Goal: Task Accomplishment & Management: Use online tool/utility

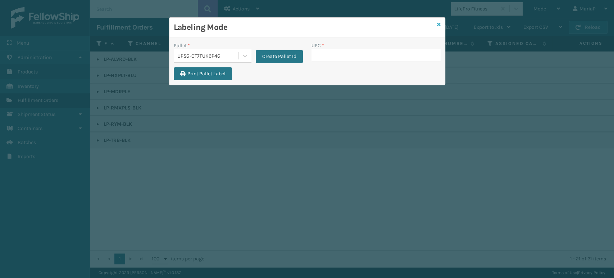
click at [439, 22] on icon at bounding box center [439, 24] width 4 height 5
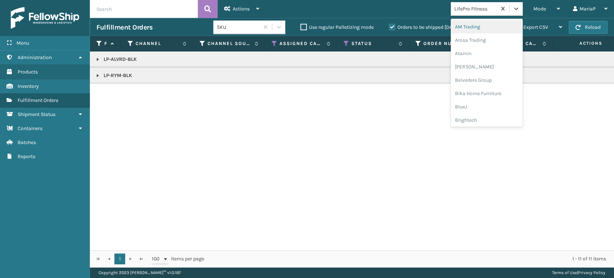
click at [472, 10] on div "LifePro Fitness" at bounding box center [475, 9] width 43 height 8
type input "BRI"
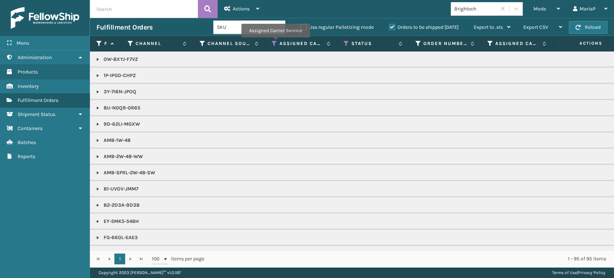
drag, startPoint x: 275, startPoint y: 42, endPoint x: 276, endPoint y: 51, distance: 8.7
click at [275, 42] on icon at bounding box center [274, 43] width 6 height 6
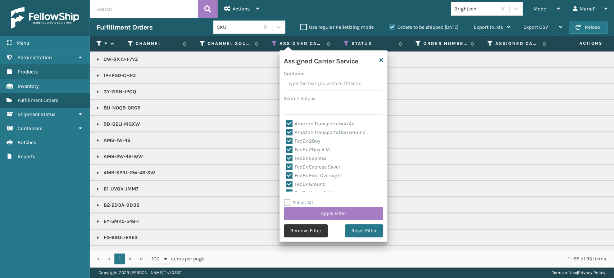
click at [300, 229] on button "Remove Filter" at bounding box center [306, 230] width 44 height 13
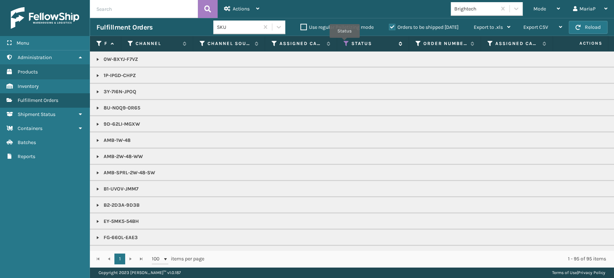
click at [345, 42] on icon at bounding box center [346, 43] width 6 height 6
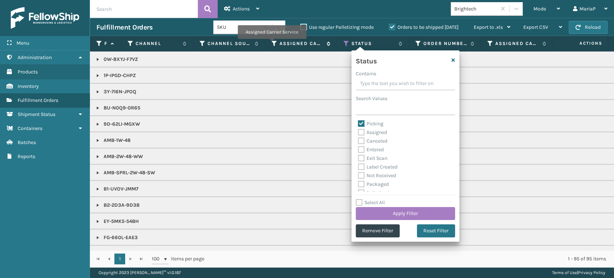
click at [272, 44] on icon at bounding box center [274, 43] width 6 height 6
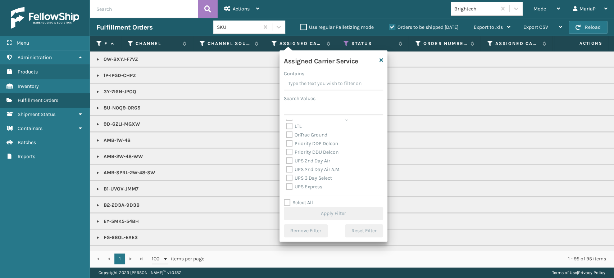
scroll to position [120, 0]
click at [288, 178] on label "UPS Ground" at bounding box center [303, 176] width 35 height 6
click at [286, 177] on input "UPS Ground" at bounding box center [286, 174] width 0 height 5
checkbox input "true"
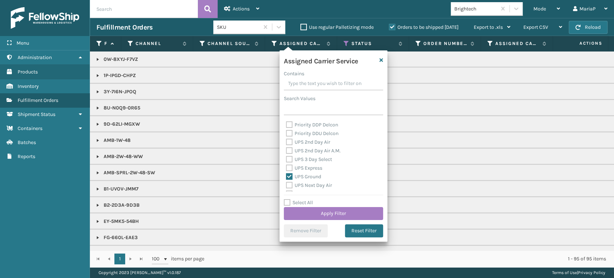
click at [288, 186] on label "UPS Next Day Air" at bounding box center [309, 185] width 46 height 6
click at [286, 185] on input "UPS Next Day Air" at bounding box center [286, 183] width 0 height 5
checkbox input "true"
click at [285, 157] on div "Amazon Transportation Air Amazon Transportation Ground FedEx 2Day FedEx 2Day A.…" at bounding box center [333, 155] width 99 height 72
click at [288, 160] on label "UPS 3 Day Select" at bounding box center [309, 159] width 46 height 6
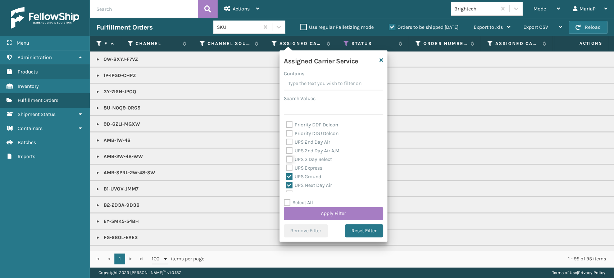
click at [286, 160] on input "UPS 3 Day Select" at bounding box center [286, 157] width 0 height 5
checkbox input "true"
click at [289, 149] on label "UPS 2nd Day Air A.M." at bounding box center [313, 150] width 55 height 6
click at [286, 149] on input "UPS 2nd Day Air A.M." at bounding box center [286, 148] width 0 height 5
checkbox input "true"
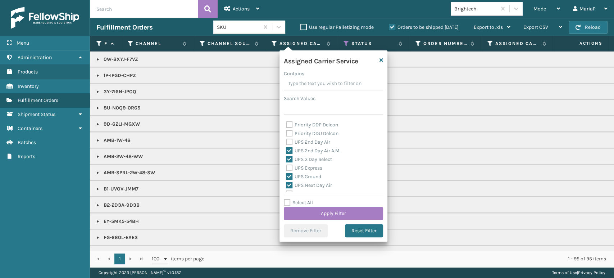
click at [288, 139] on label "UPS 2nd Day Air" at bounding box center [308, 142] width 44 height 6
click at [286, 139] on input "UPS 2nd Day Air" at bounding box center [286, 140] width 0 height 5
checkbox input "true"
click at [291, 164] on div "UPS Express" at bounding box center [333, 168] width 95 height 9
click at [289, 168] on label "UPS Express" at bounding box center [304, 168] width 36 height 6
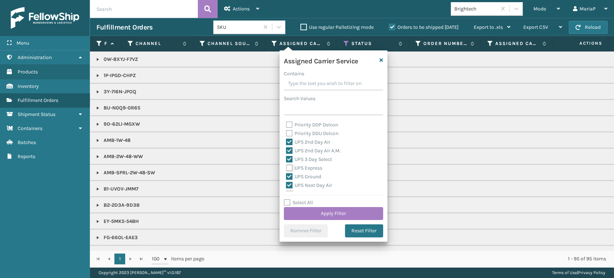
click at [286, 168] on input "UPS Express" at bounding box center [286, 166] width 0 height 5
checkbox input "true"
click at [290, 153] on label "UPS Next Day Air Early" at bounding box center [315, 154] width 59 height 6
click at [286, 153] on input "UPS Next Day Air Early" at bounding box center [286, 152] width 0 height 5
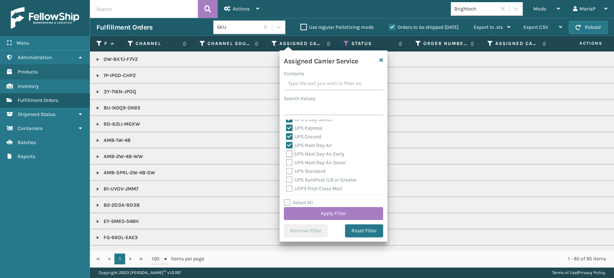
checkbox input "true"
click at [289, 165] on div "UPS Next Day Air Saver" at bounding box center [333, 162] width 95 height 9
click at [287, 165] on label "UPS Next Day Air Saver" at bounding box center [316, 162] width 60 height 6
click at [286, 163] on input "UPS Next Day Air Saver" at bounding box center [286, 160] width 0 height 5
checkbox input "true"
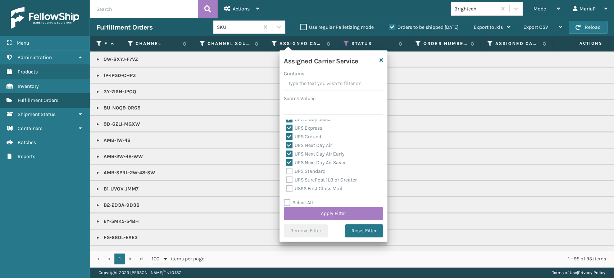
click at [285, 169] on div "Amazon Transportation Air Amazon Transportation Ground FedEx 2Day FedEx 2Day A.…" at bounding box center [333, 155] width 99 height 72
click at [290, 170] on label "UPS Standard" at bounding box center [306, 171] width 40 height 6
click at [286, 170] on input "UPS Standard" at bounding box center [286, 169] width 0 height 5
checkbox input "true"
click at [354, 218] on button "Apply Filter" at bounding box center [333, 213] width 99 height 13
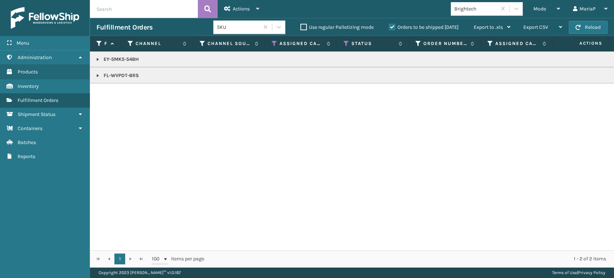
click at [95, 58] on link at bounding box center [98, 59] width 6 height 6
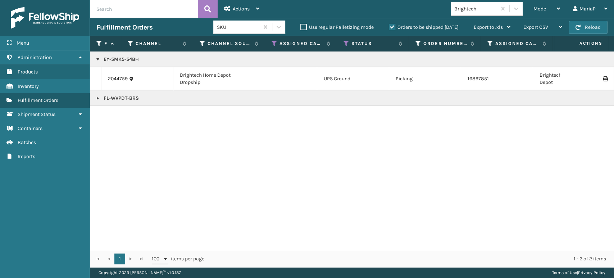
click at [98, 97] on link at bounding box center [98, 98] width 6 height 6
click at [273, 45] on icon at bounding box center [274, 43] width 6 height 6
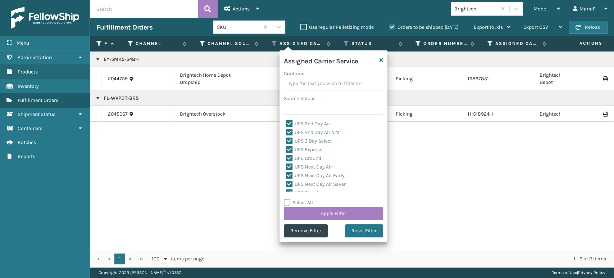
click at [287, 203] on label "Select All" at bounding box center [298, 202] width 29 height 6
click at [287, 199] on input "Select All" at bounding box center [338, 198] width 108 height 1
checkbox input "true"
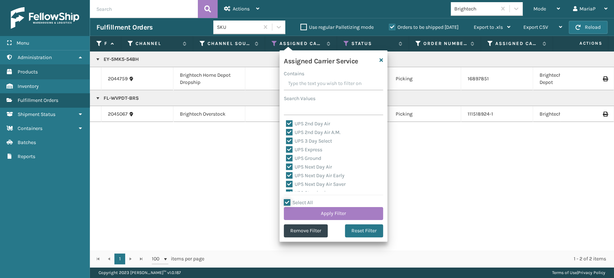
checkbox input "true"
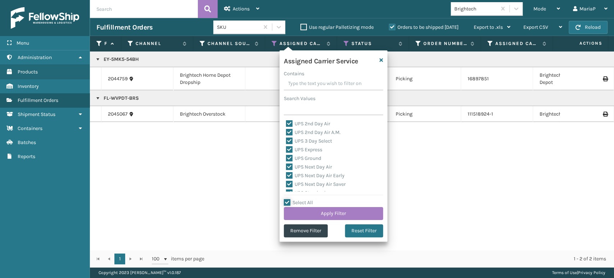
checkbox input "true"
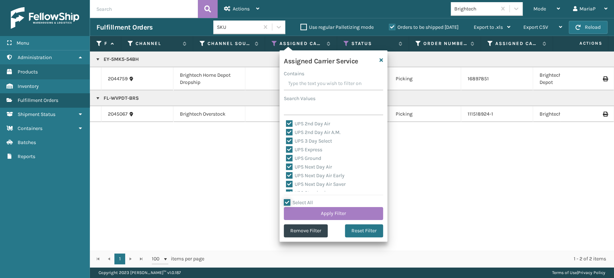
checkbox input "true"
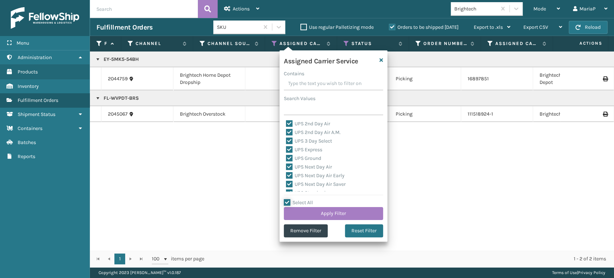
checkbox input "true"
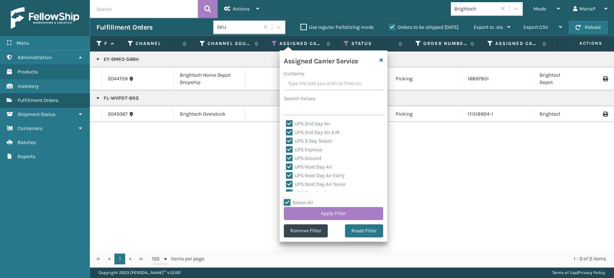
checkbox input "true"
click at [289, 143] on label "LTL" at bounding box center [294, 145] width 16 height 6
click at [286, 143] on input "LTL" at bounding box center [286, 143] width 0 height 5
checkbox input "false"
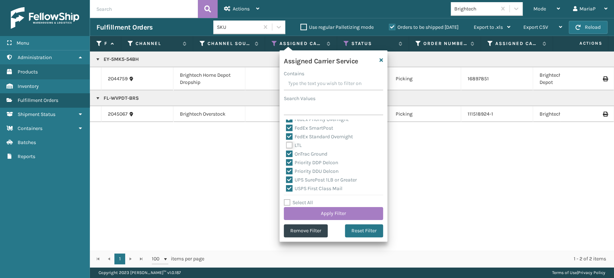
checkbox input "false"
click at [365, 215] on button "Apply Filter" at bounding box center [333, 213] width 99 height 13
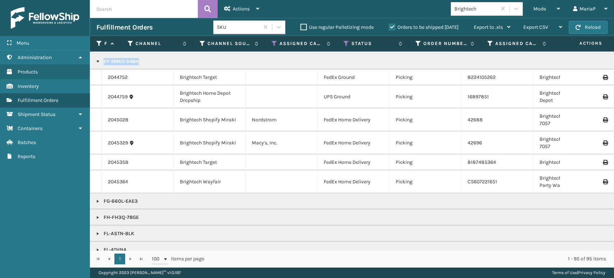
drag, startPoint x: 102, startPoint y: 60, endPoint x: 147, endPoint y: 64, distance: 45.8
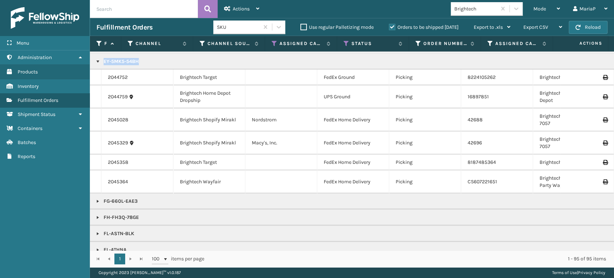
copy p "EY-5MK5-54BH"
click at [549, 9] on div "Mode" at bounding box center [546, 9] width 27 height 18
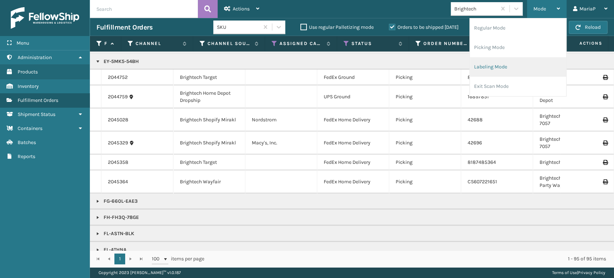
click at [509, 68] on li "Labeling Mode" at bounding box center [517, 66] width 96 height 19
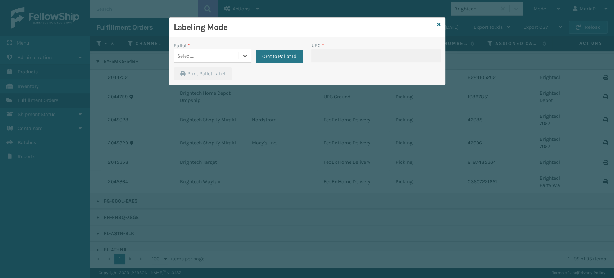
click at [232, 51] on div "Labeling Mode Pallet * 0 results available. Select is focused ,type to refine l…" at bounding box center [307, 51] width 276 height 68
click at [244, 58] on icon at bounding box center [244, 55] width 7 height 7
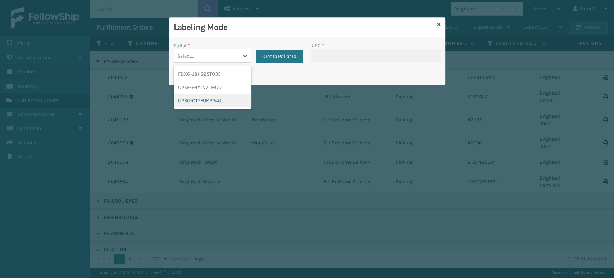
click at [215, 100] on div "UPSG-CT7FUK9P4G" at bounding box center [213, 100] width 78 height 13
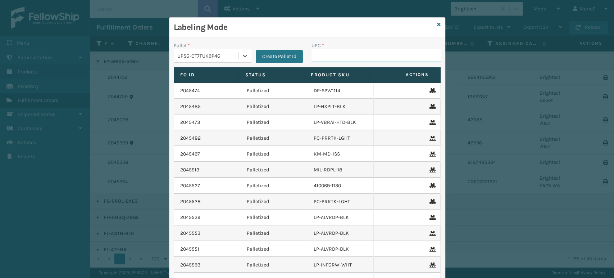
click at [339, 58] on input "UPC *" at bounding box center [375, 55] width 129 height 13
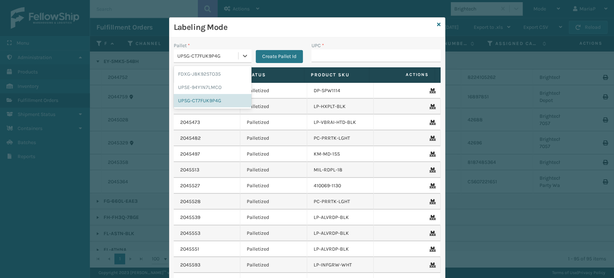
click at [212, 58] on div "UPSG-CT7FUK9P4G" at bounding box center [207, 56] width 61 height 8
click at [207, 73] on div "FDXG-J8K92STO35" at bounding box center [213, 73] width 78 height 13
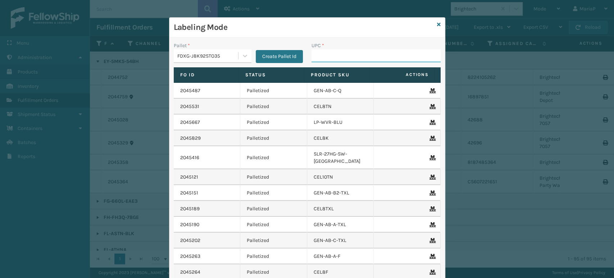
drag, startPoint x: 331, startPoint y: 56, endPoint x: 338, endPoint y: 54, distance: 6.3
click at [331, 56] on input "UPC *" at bounding box center [375, 55] width 129 height 13
type input "8500406"
type input "810090931456"
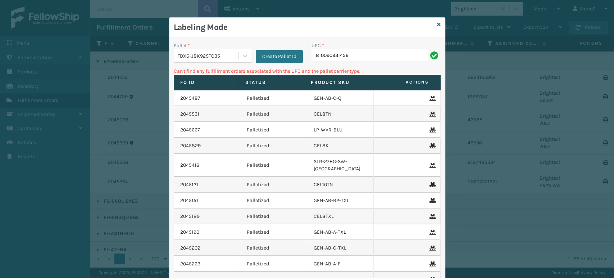
click at [350, 61] on input "810090931456" at bounding box center [369, 55] width 116 height 13
type input "853913008942"
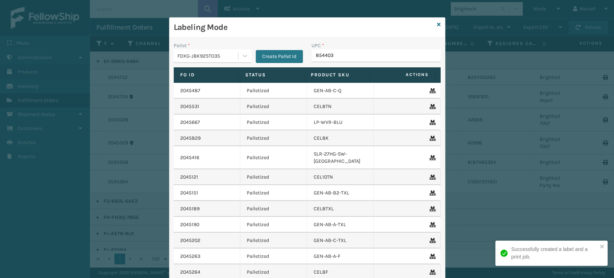
type input "8544030"
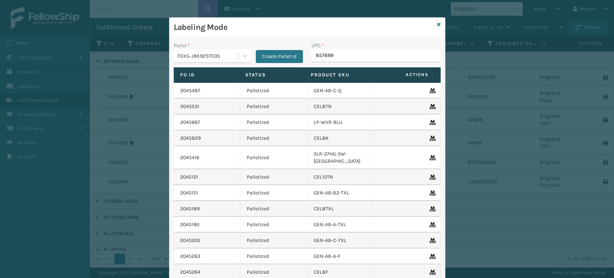
type input "8578990"
type input "8539130"
type input "8500406"
type input "85001248676"
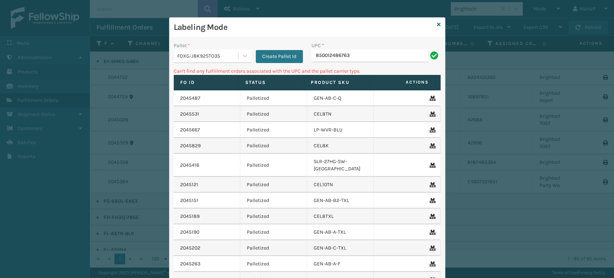
type input "850012486763"
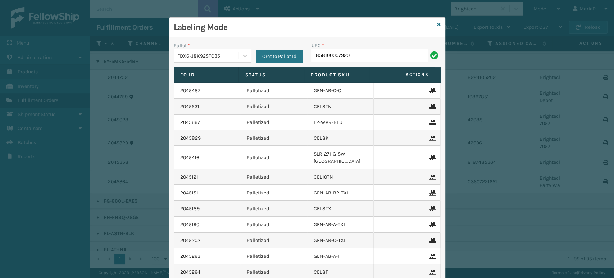
type input "858100007920"
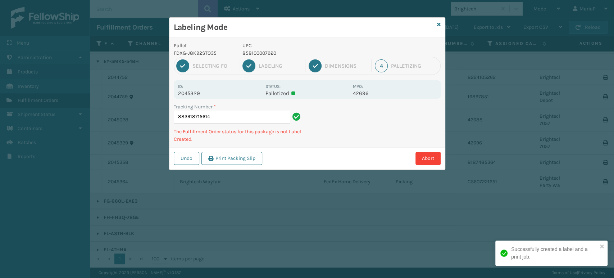
click at [261, 53] on p "858100007920" at bounding box center [295, 53] width 106 height 8
copy p "858100007920"
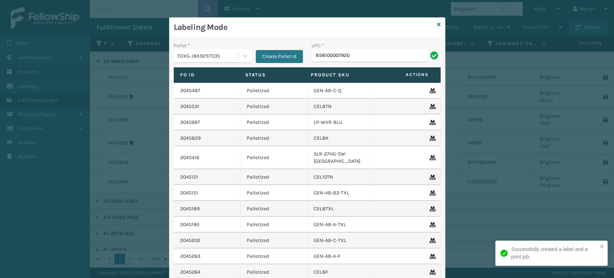
type input "858100007920"
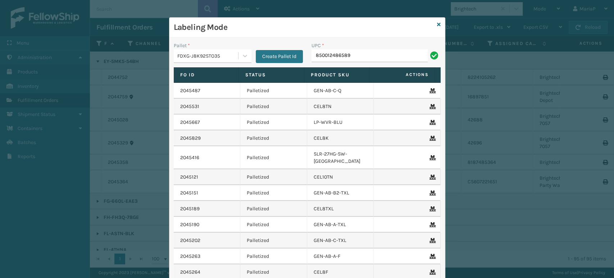
type input "850012486589"
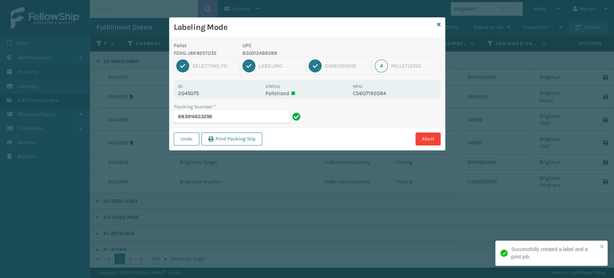
click at [248, 51] on p "850012486589" at bounding box center [295, 53] width 106 height 8
copy p "850012486589"
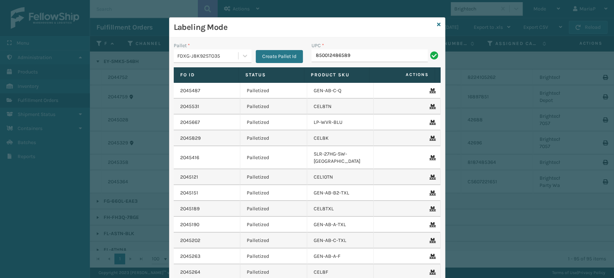
type input "850012486589"
type input "853913008270"
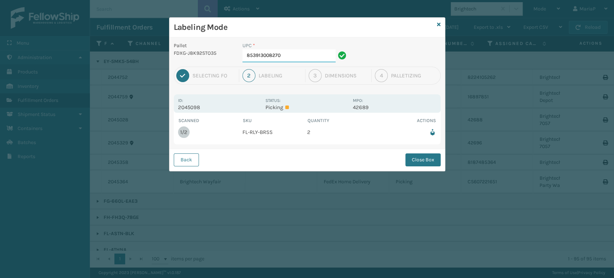
click at [310, 56] on input "853913008270" at bounding box center [288, 55] width 93 height 13
click at [408, 157] on button "Close Box" at bounding box center [422, 159] width 35 height 13
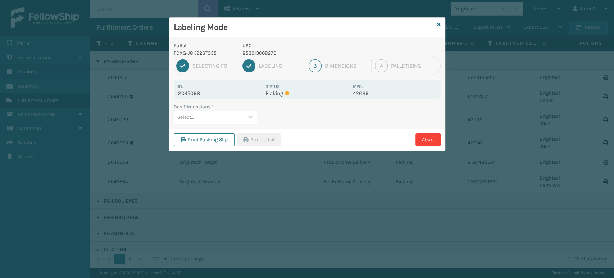
click at [217, 117] on div "Select..." at bounding box center [209, 117] width 70 height 12
type input "MED"
click at [259, 137] on button "Print Label" at bounding box center [259, 139] width 44 height 13
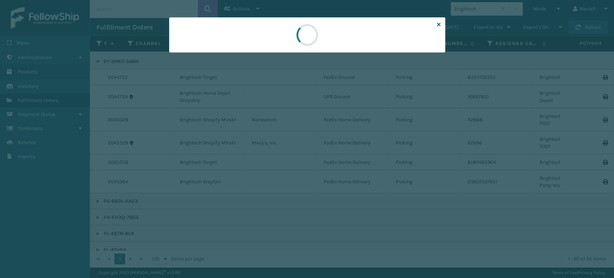
click at [260, 137] on div at bounding box center [307, 139] width 614 height 278
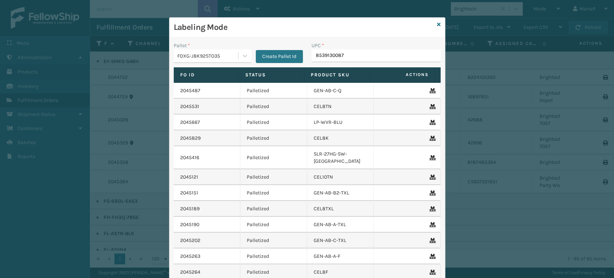
type input "85391300873"
type input "853913008"
type input "8500044"
type input "8500406"
type input "858100007616"
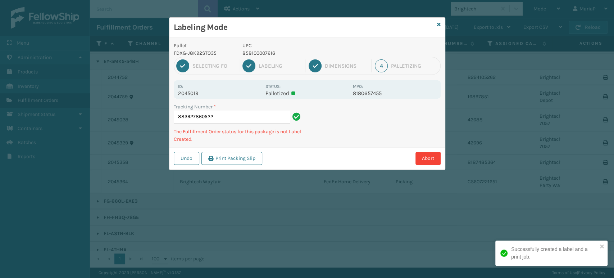
click at [266, 51] on p "858100007616" at bounding box center [295, 53] width 106 height 8
copy p "858100007616"
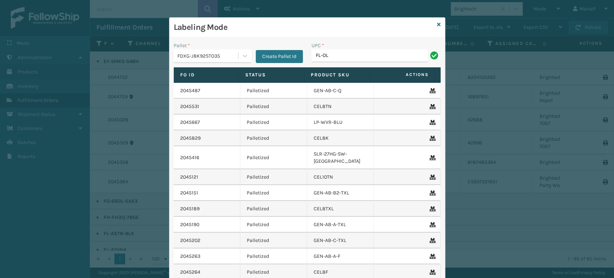
type input "FL-OLVA-CRM"
type input "85001"
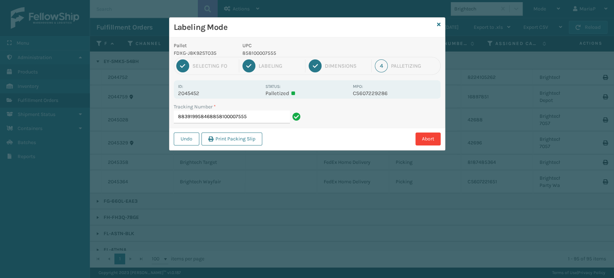
type input "883919958468858100007555"
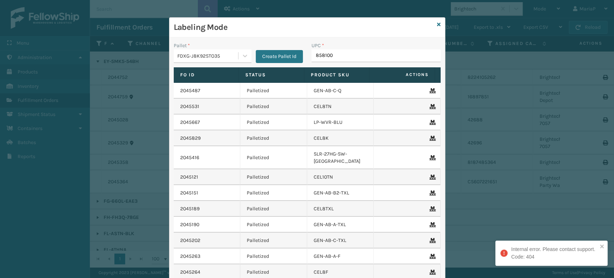
type input "8581000"
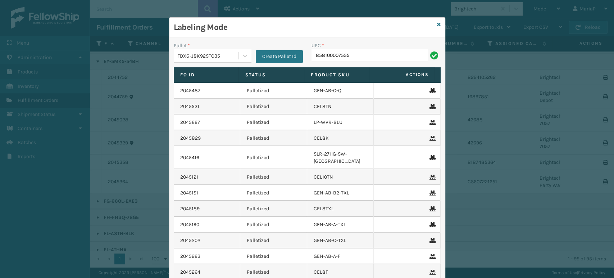
type input "858100007555"
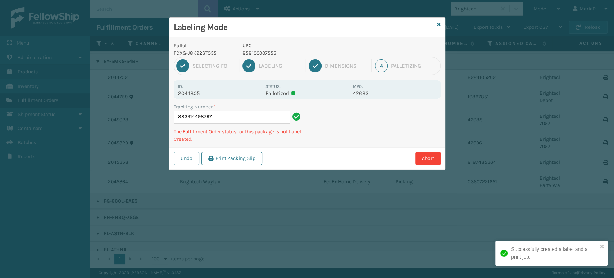
click at [245, 54] on p "858100007555" at bounding box center [295, 53] width 106 height 8
copy p "858100007555"
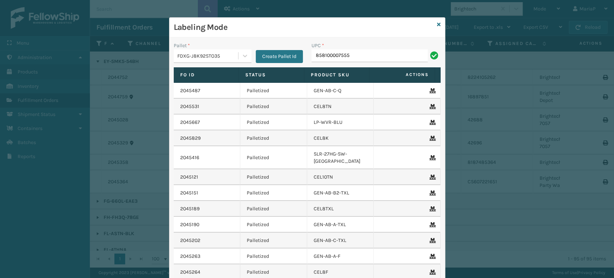
type input "858100007555"
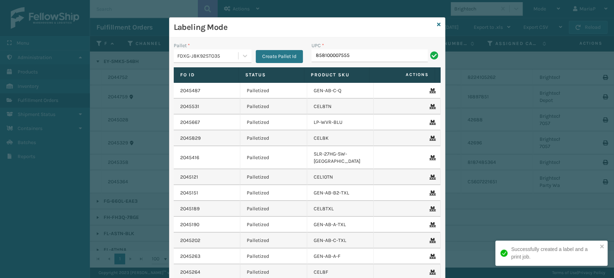
type input "858100007555"
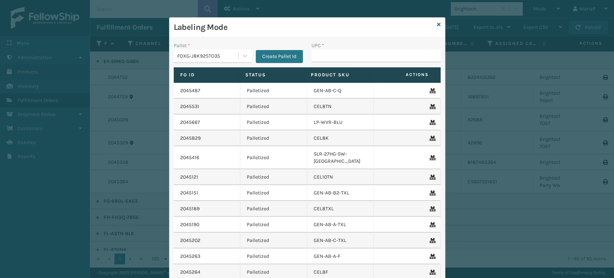
click at [245, 54] on div at bounding box center [244, 55] width 13 height 13
drag, startPoint x: 246, startPoint y: 55, endPoint x: 395, endPoint y: 54, distance: 148.8
click at [395, 54] on input "UPC *" at bounding box center [375, 55] width 129 height 13
paste input "858100007555"
type input "858100007555"
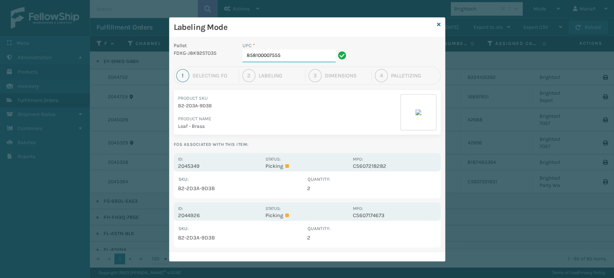
click at [296, 56] on input "858100007555" at bounding box center [288, 55] width 93 height 13
type input "8500124"
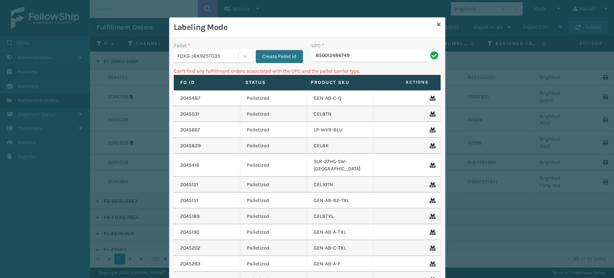
click at [202, 57] on div "FDXG-J8K92STO35" at bounding box center [207, 56] width 61 height 8
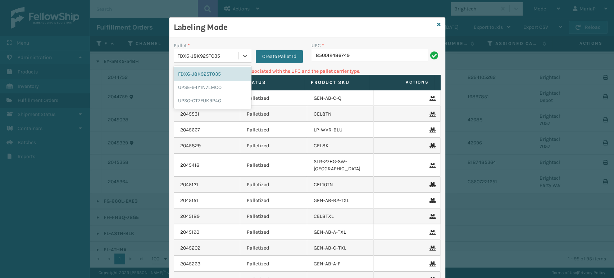
click at [202, 57] on div "FDXG-J8K92STO35" at bounding box center [207, 56] width 61 height 8
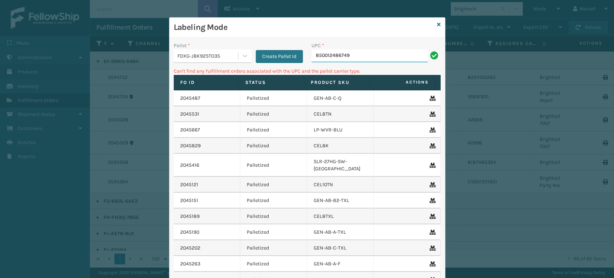
click at [373, 57] on input "850012486749" at bounding box center [369, 55] width 116 height 13
type input "858100007609"
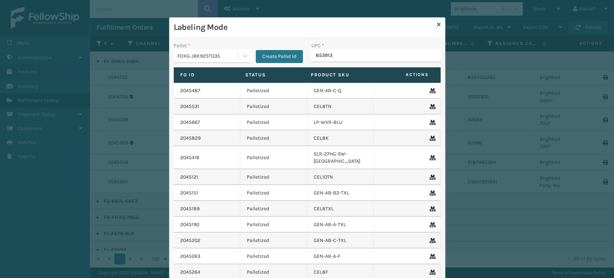
type input "8539130"
type input "8581000"
type input "8500124"
type input "858100007920"
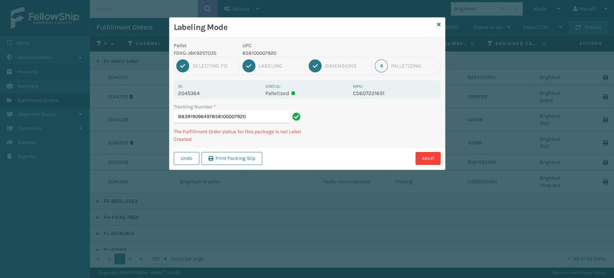
type input "883919096497858100007920"
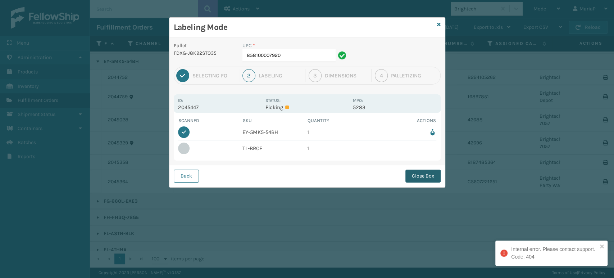
click at [423, 171] on button "Close Box" at bounding box center [422, 175] width 35 height 13
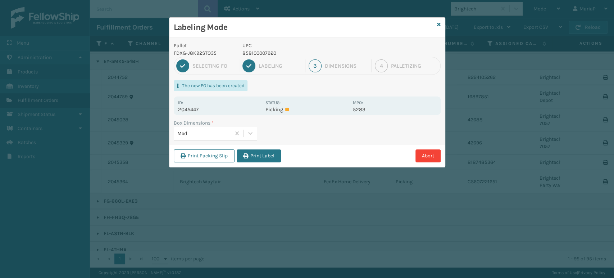
click at [281, 156] on button "Print Label" at bounding box center [259, 155] width 44 height 13
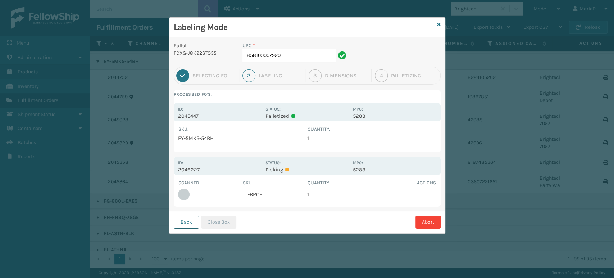
click at [186, 219] on button "Back" at bounding box center [186, 221] width 25 height 13
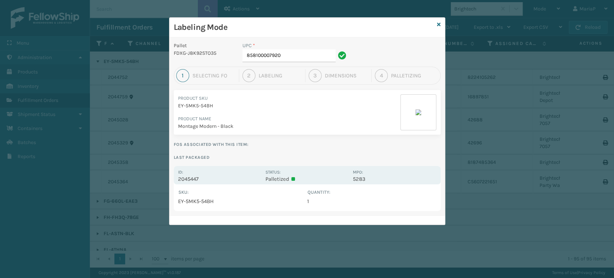
click at [294, 63] on div "UPC * 858100007920" at bounding box center [295, 54] width 115 height 25
click at [440, 23] on icon at bounding box center [439, 24] width 4 height 5
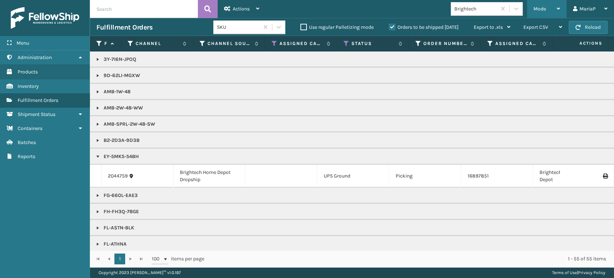
click at [539, 9] on span "Mode" at bounding box center [539, 9] width 13 height 6
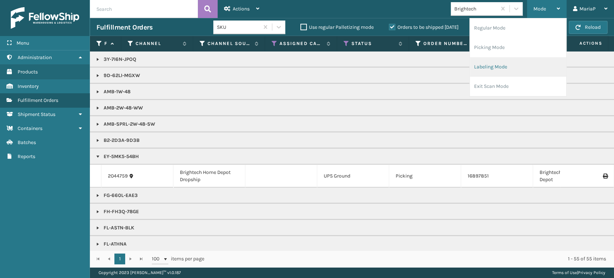
drag, startPoint x: 533, startPoint y: 65, endPoint x: 529, endPoint y: 64, distance: 4.5
click at [529, 64] on li "Labeling Mode" at bounding box center [517, 66] width 96 height 19
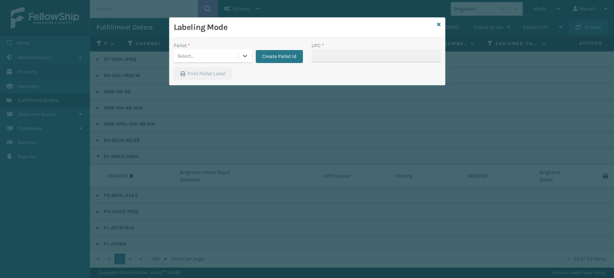
click at [227, 53] on div "Select..." at bounding box center [206, 56] width 64 height 12
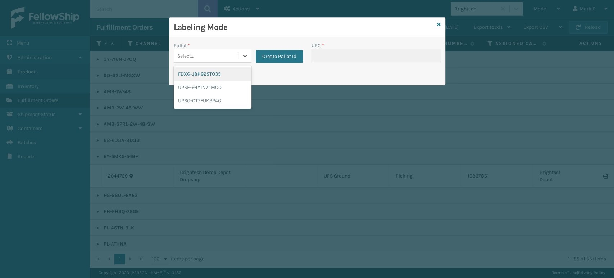
click at [220, 74] on div "FDXG-J8K92STO35" at bounding box center [213, 73] width 78 height 13
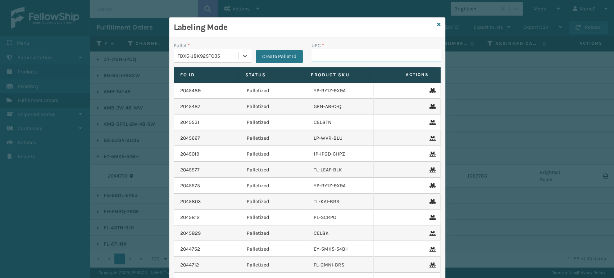
click at [311, 50] on input "UPC *" at bounding box center [375, 55] width 129 height 13
type input "8500044"
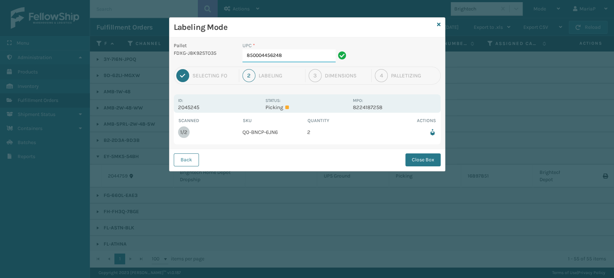
click at [295, 58] on input "850004456248" at bounding box center [288, 55] width 93 height 13
click at [423, 160] on button "Close Box" at bounding box center [422, 159] width 35 height 13
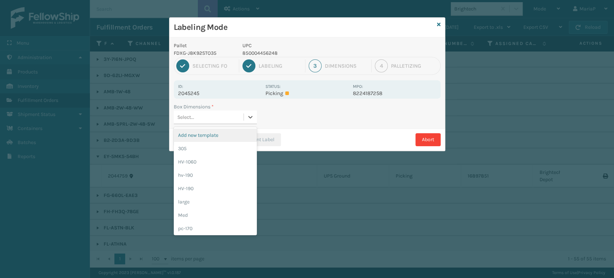
click at [236, 121] on div "Select..." at bounding box center [209, 117] width 70 height 12
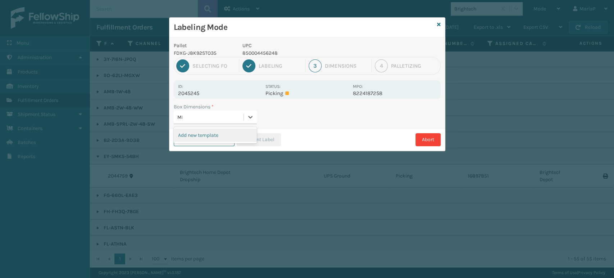
type input "MED"
click at [221, 135] on div "Med" at bounding box center [215, 134] width 83 height 13
click at [265, 139] on button "Print Label" at bounding box center [259, 139] width 44 height 13
click at [265, 139] on div "Labeling Mode Pallet FDXG-J8K92STO35 UPC 850004456248 1 Selecting FO 2 Labeling…" at bounding box center [307, 139] width 614 height 278
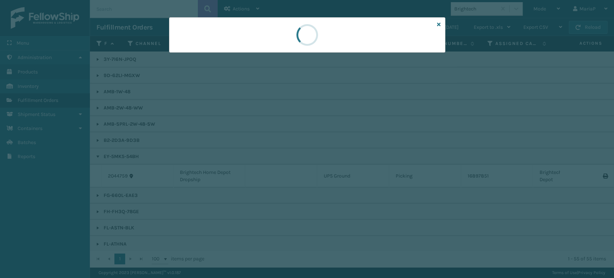
click at [265, 139] on div at bounding box center [307, 139] width 614 height 278
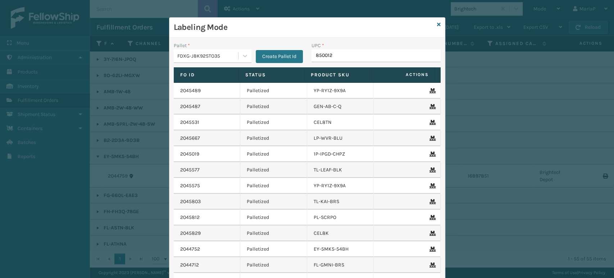
type input "8500124"
type input "8581000"
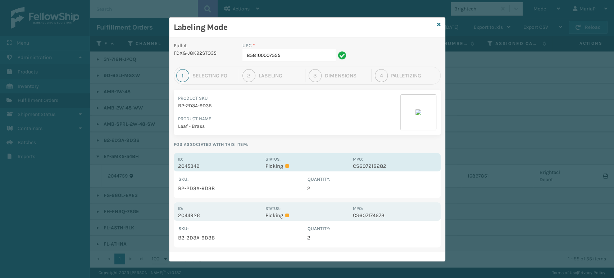
click at [185, 164] on p "2045349" at bounding box center [219, 165] width 83 height 6
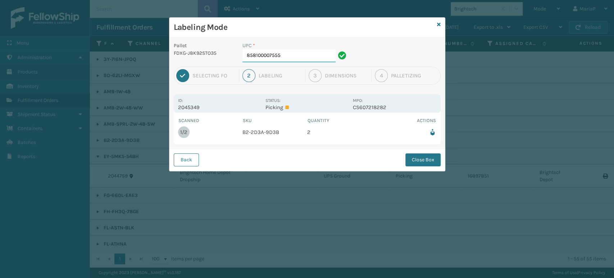
click at [283, 60] on input "858100007555" at bounding box center [288, 55] width 93 height 13
drag, startPoint x: 420, startPoint y: 150, endPoint x: 422, endPoint y: 162, distance: 12.4
click at [420, 151] on div "Back Close Box" at bounding box center [306, 159] width 275 height 22
click at [422, 163] on button "Close Box" at bounding box center [422, 159] width 35 height 13
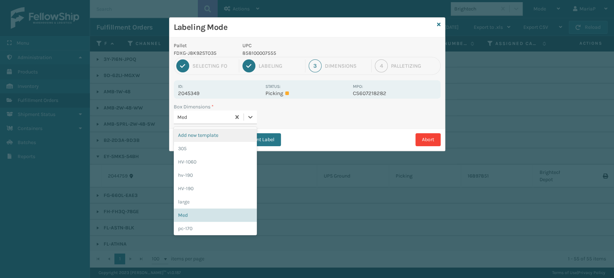
click at [213, 119] on div "Med" at bounding box center [204, 117] width 54 height 8
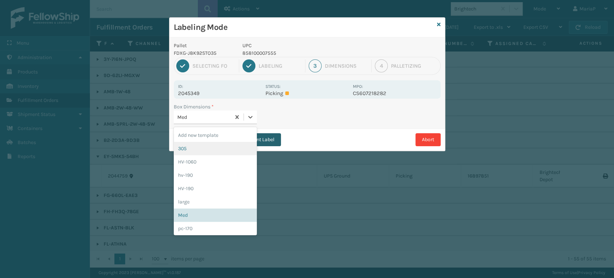
click at [273, 138] on button "Print Label" at bounding box center [259, 139] width 44 height 13
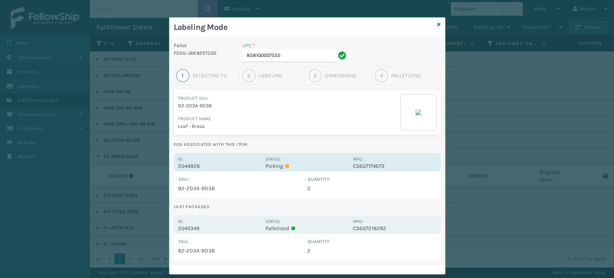
click at [197, 165] on p "2044926" at bounding box center [219, 165] width 83 height 6
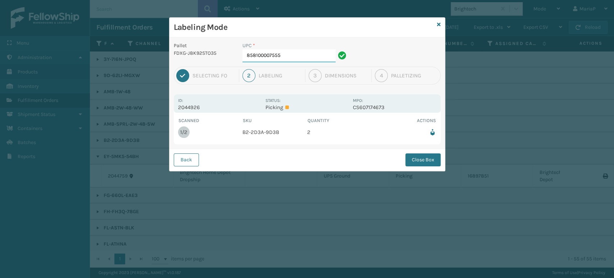
click at [294, 58] on input "858100007555" at bounding box center [288, 55] width 93 height 13
click at [436, 155] on button "Close Box" at bounding box center [422, 159] width 35 height 13
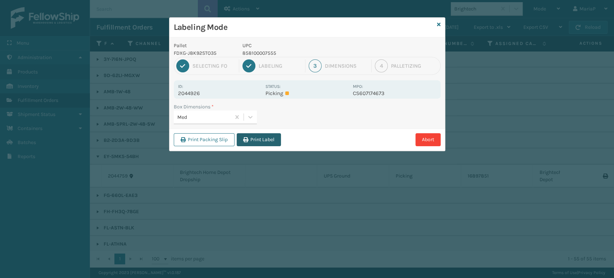
click at [262, 136] on button "Print Label" at bounding box center [259, 139] width 44 height 13
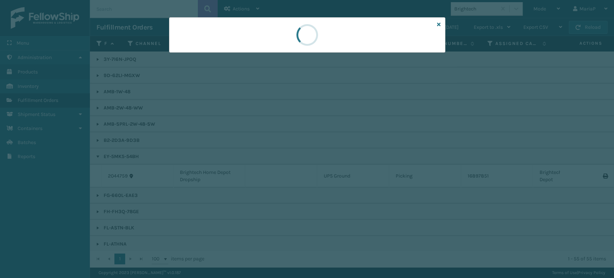
click at [263, 136] on div at bounding box center [307, 139] width 614 height 278
click at [263, 137] on div at bounding box center [307, 139] width 614 height 278
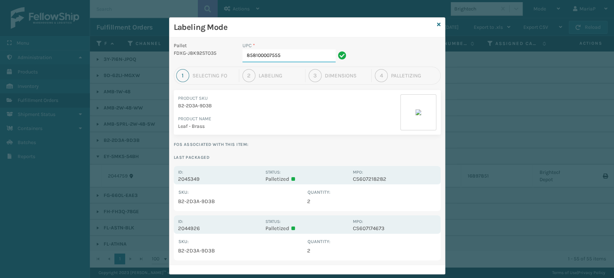
click at [294, 55] on input "858100007555" at bounding box center [288, 55] width 93 height 13
click at [294, 54] on input "858100007555" at bounding box center [288, 55] width 93 height 13
type input "8581000075558500124"
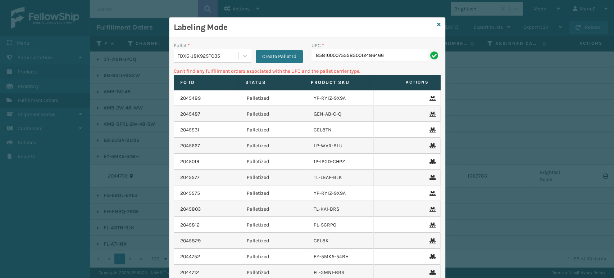
click at [405, 63] on div "UPC * 858100007555850012486466" at bounding box center [376, 55] width 138 height 26
click at [401, 55] on input "858100007555850012486466" at bounding box center [369, 55] width 116 height 13
type input "850012486466"
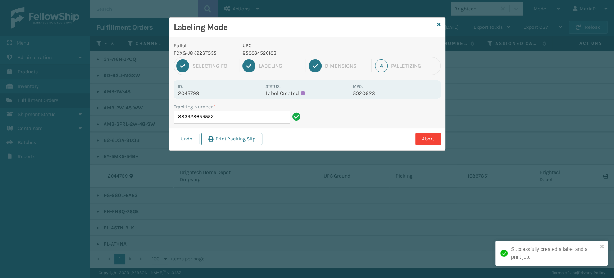
click at [266, 55] on p "850064526103" at bounding box center [295, 53] width 106 height 8
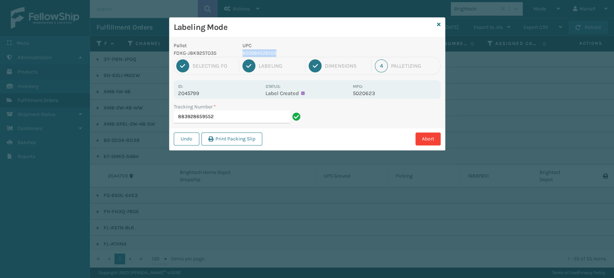
click at [266, 55] on p "850064526103" at bounding box center [295, 53] width 106 height 8
copy p "850064526103"
click at [270, 52] on p "850064526103" at bounding box center [295, 53] width 106 height 8
click at [271, 51] on p "850064526103" at bounding box center [295, 53] width 106 height 8
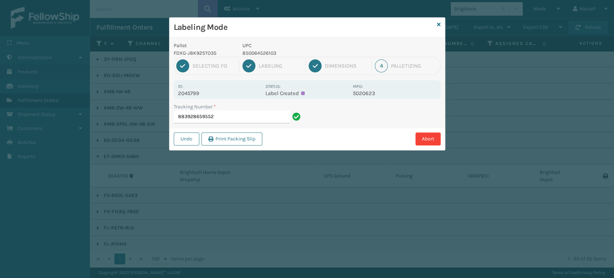
click at [271, 51] on p "850064526103" at bounding box center [295, 53] width 106 height 8
copy p "850064526103"
click at [226, 114] on input "883928659552" at bounding box center [232, 116] width 116 height 13
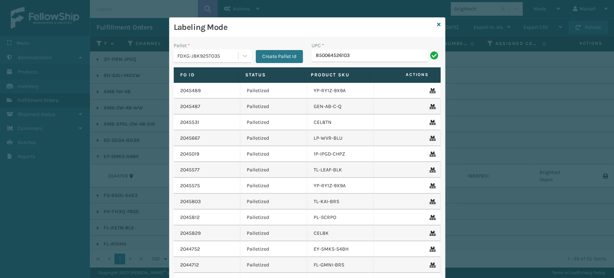
type input "850064526103"
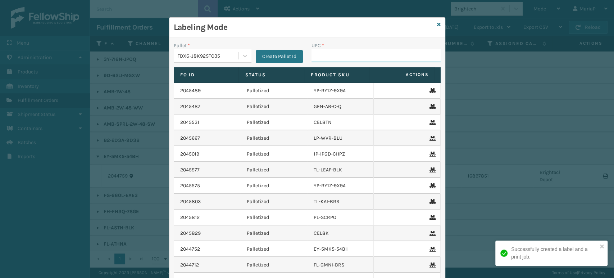
click at [316, 57] on input "UPC *" at bounding box center [375, 55] width 129 height 13
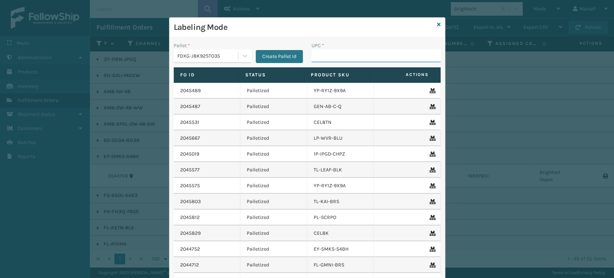
paste input "850064526103"
type input "850064526103"
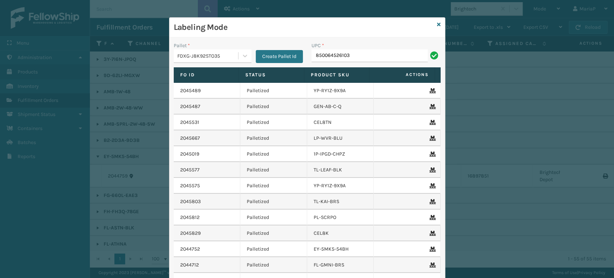
type input "850064526103"
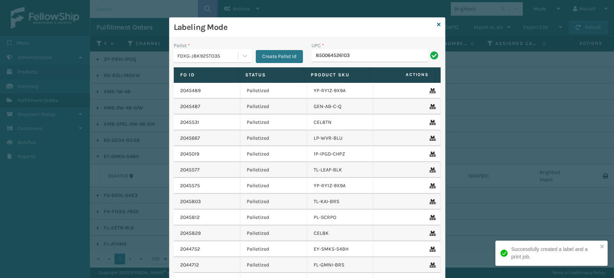
type input "850064526103"
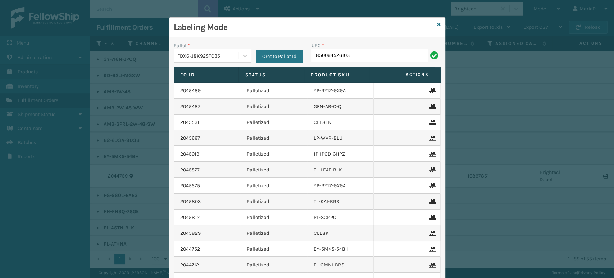
type input "850064526103"
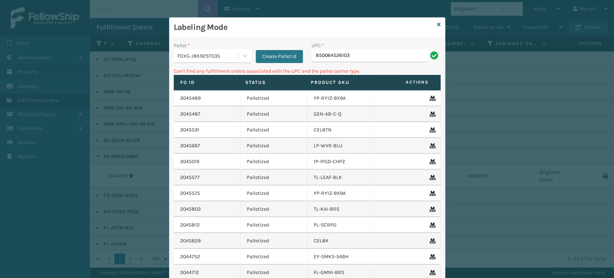
click at [180, 58] on div "FDXG-J8K92STO35" at bounding box center [207, 56] width 61 height 8
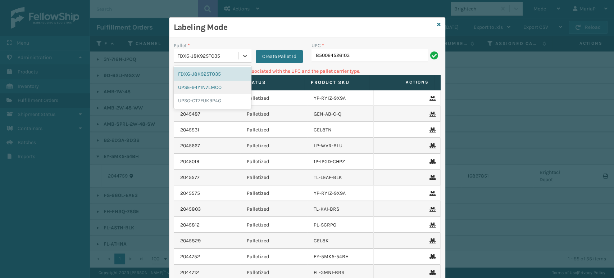
click at [432, 22] on div "Labeling Mode" at bounding box center [306, 28] width 275 height 20
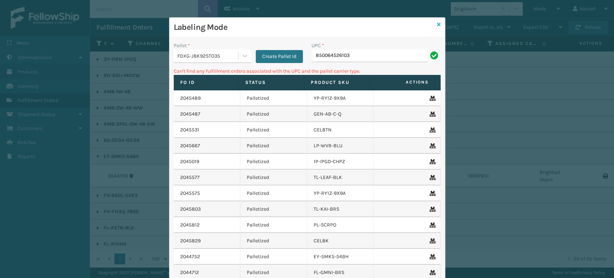
click at [437, 23] on icon at bounding box center [439, 24] width 4 height 5
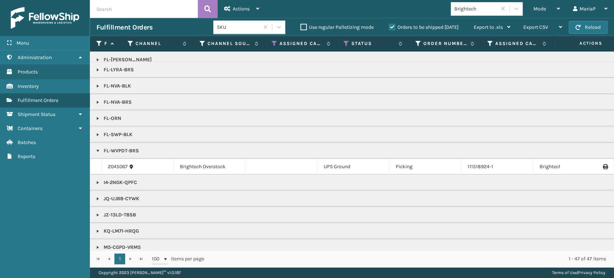
scroll to position [170, 0]
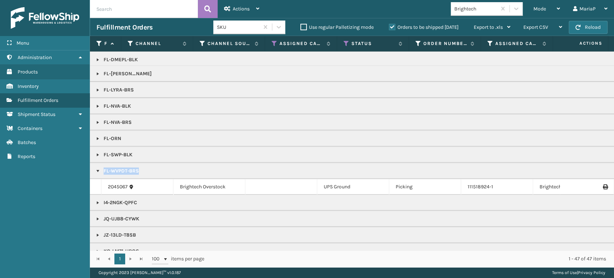
drag, startPoint x: 104, startPoint y: 171, endPoint x: 148, endPoint y: 178, distance: 45.1
copy p "FL-WVPDT-BRS"
click at [484, 2] on div "Mode Regular Mode Picking Mode Labeling Mode Exit Scan Mode Brightech MariaP Lo…" at bounding box center [440, 9] width 348 height 18
click at [481, 11] on div "Brightech" at bounding box center [475, 9] width 43 height 8
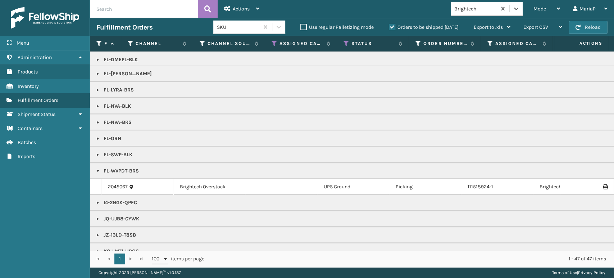
click at [481, 10] on div "Brightech" at bounding box center [475, 9] width 43 height 8
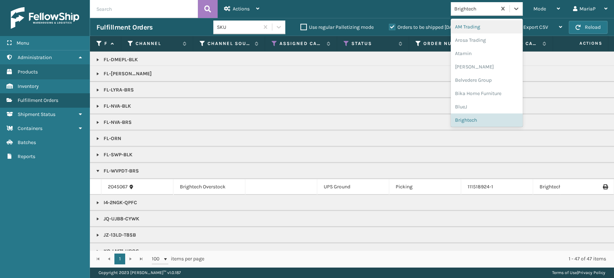
click at [481, 10] on div "Brightech" at bounding box center [475, 9] width 43 height 8
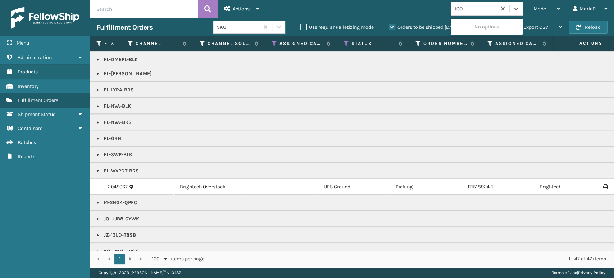
type input "[PERSON_NAME]"
click at [490, 31] on div "Joyberri" at bounding box center [486, 26] width 72 height 13
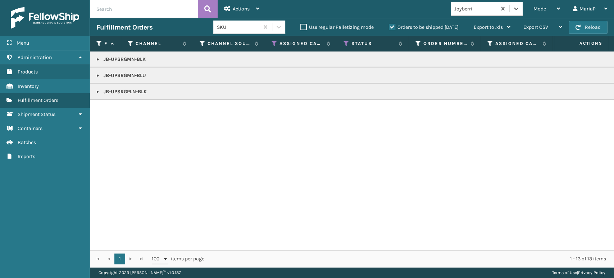
click at [96, 57] on link at bounding box center [98, 59] width 6 height 6
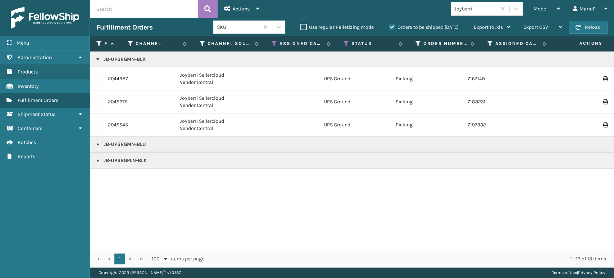
click at [98, 143] on link at bounding box center [98, 144] width 6 height 6
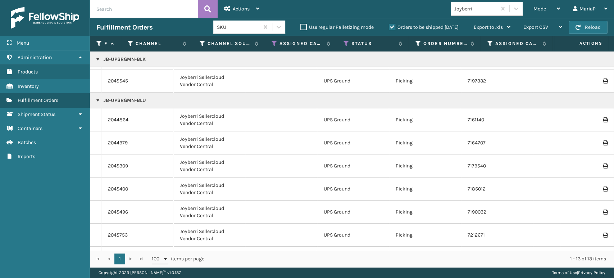
scroll to position [84, 0]
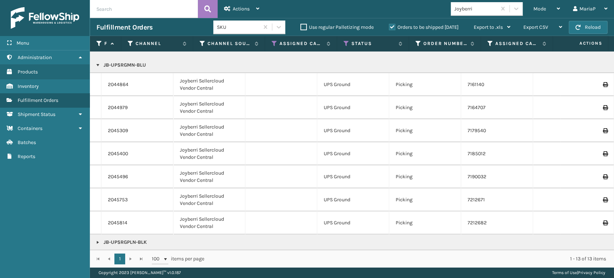
click at [99, 239] on link at bounding box center [98, 242] width 6 height 6
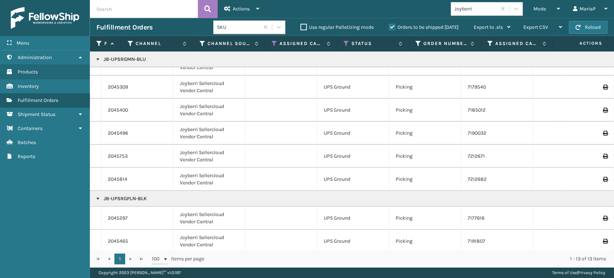
scroll to position [153, 0]
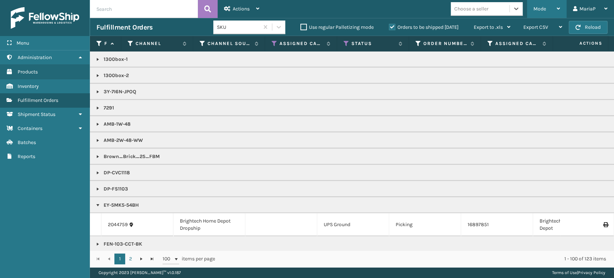
click at [538, 7] on span "Mode" at bounding box center [539, 9] width 13 height 6
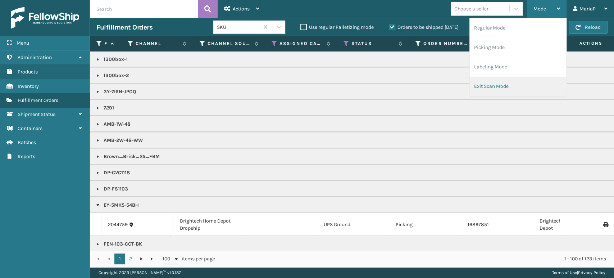
click at [520, 88] on li "Exit Scan Mode" at bounding box center [517, 86] width 96 height 19
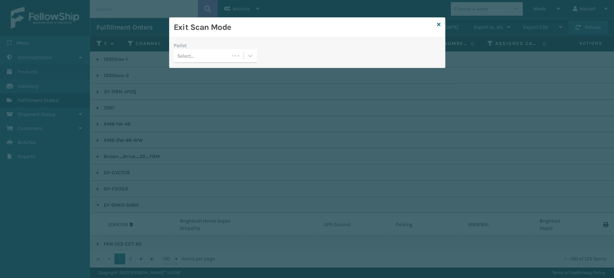
click at [213, 58] on div "Select..." at bounding box center [201, 56] width 55 height 12
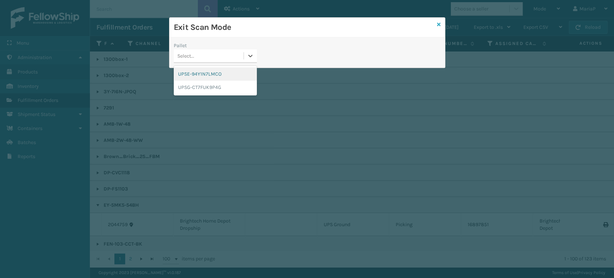
click at [439, 24] on icon at bounding box center [439, 24] width 4 height 5
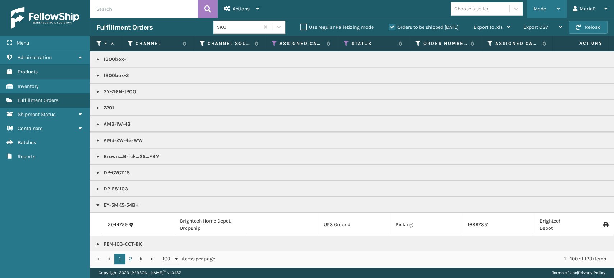
click at [542, 5] on div "Mode" at bounding box center [546, 9] width 27 height 18
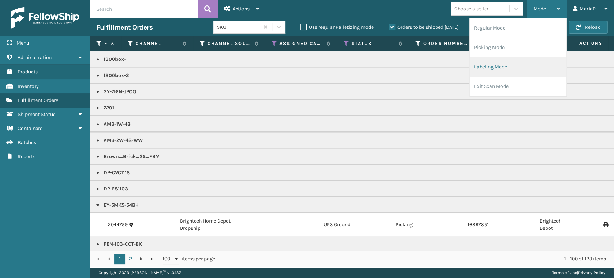
click at [485, 62] on li "Labeling Mode" at bounding box center [517, 66] width 96 height 19
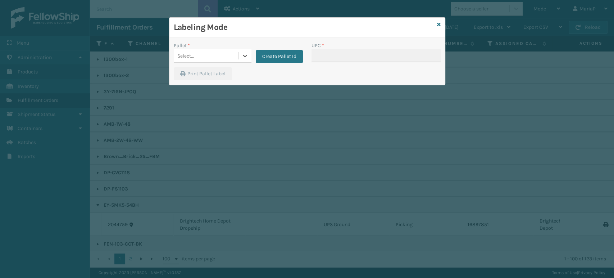
click at [216, 57] on div "Select..." at bounding box center [206, 56] width 64 height 12
click at [304, 54] on div "Pallet * option UPSE-94Y1N7LMCO focused, 1 of 2. 2 results available. Use Up an…" at bounding box center [238, 55] width 138 height 26
click at [295, 56] on button "Create Pallet Id" at bounding box center [279, 56] width 47 height 13
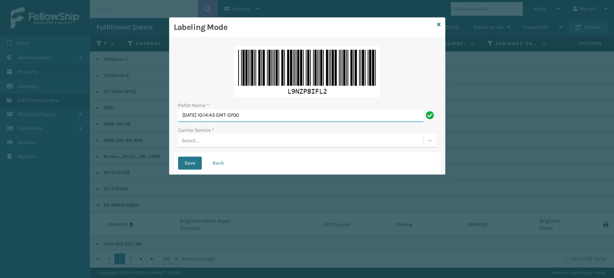
click at [272, 114] on input "[DATE] 10:14:43 GMT-0700" at bounding box center [300, 115] width 245 height 13
click at [217, 162] on button "Back" at bounding box center [218, 162] width 24 height 13
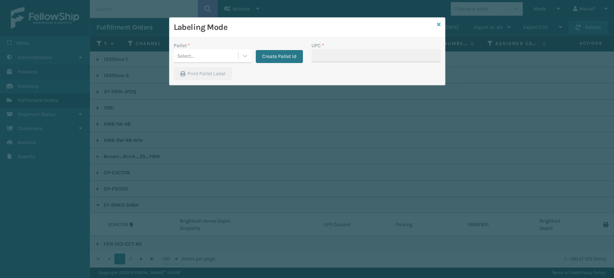
click at [439, 24] on icon at bounding box center [439, 24] width 4 height 5
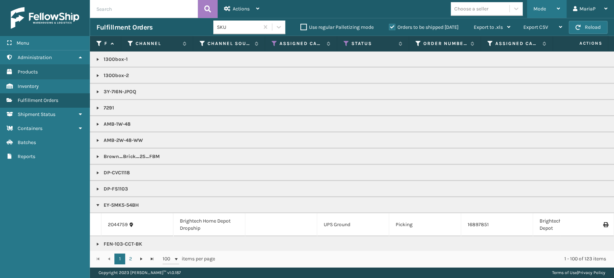
drag, startPoint x: 539, startPoint y: 9, endPoint x: 532, endPoint y: 12, distance: 7.6
click at [537, 8] on span "Mode" at bounding box center [539, 9] width 13 height 6
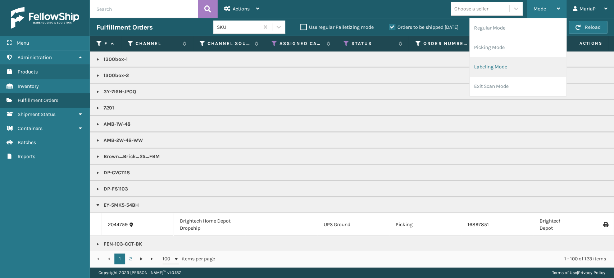
click at [503, 71] on li "Labeling Mode" at bounding box center [517, 66] width 96 height 19
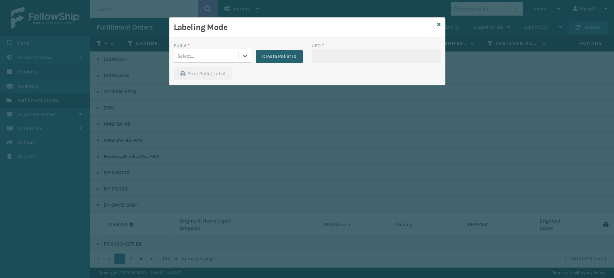
click at [282, 56] on button "Create Pallet Id" at bounding box center [279, 56] width 47 height 13
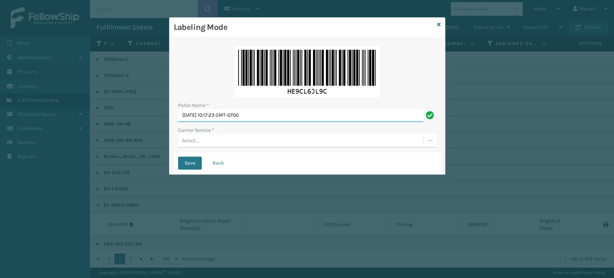
click at [276, 115] on input "[DATE] 10:17:23 GMT-0700" at bounding box center [300, 115] width 245 height 13
paste input "FEDZ566075"
type input "FEDZ566075"
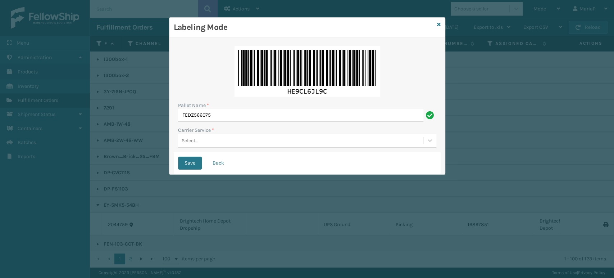
drag, startPoint x: 242, startPoint y: 141, endPoint x: 243, endPoint y: 146, distance: 4.4
click at [242, 142] on div "Select..." at bounding box center [300, 140] width 245 height 12
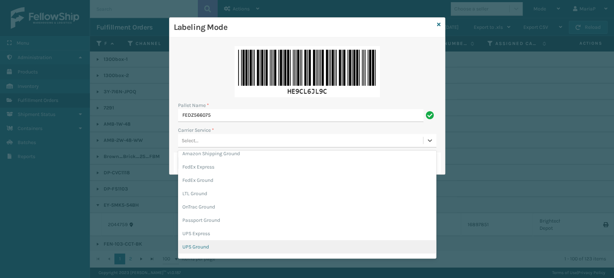
scroll to position [1, 0]
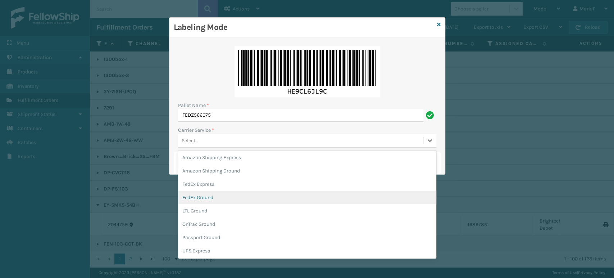
click at [216, 198] on div "FedEx Ground" at bounding box center [307, 197] width 258 height 13
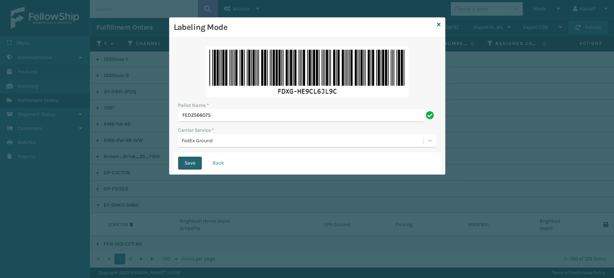
click at [189, 162] on button "Save" at bounding box center [190, 162] width 24 height 13
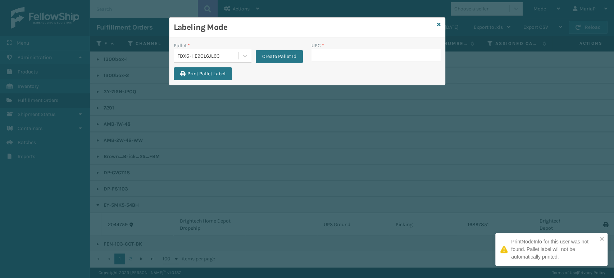
click at [330, 58] on input "UPC *" at bounding box center [375, 55] width 129 height 13
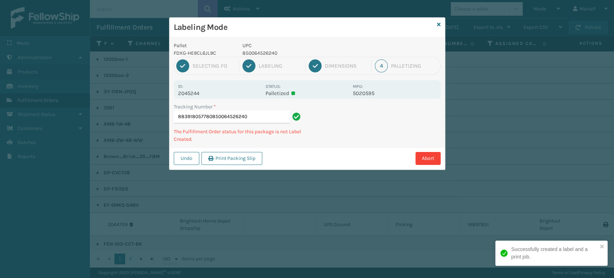
type input "883918057780850064526240"
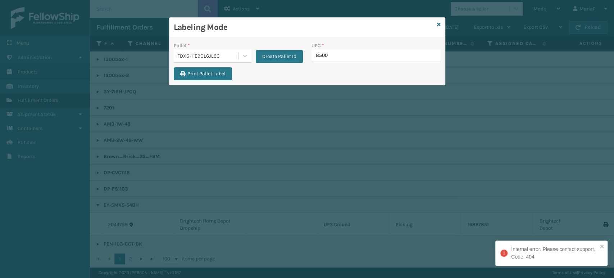
type input "85006"
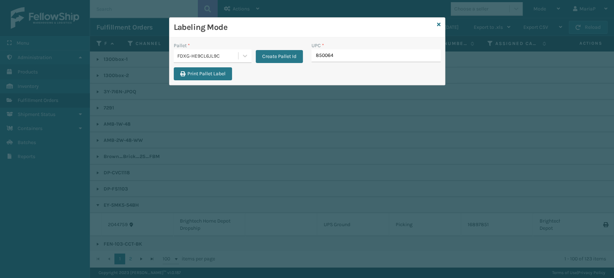
type input "8500645"
type input "[URL][DOMAIN_NAME]"
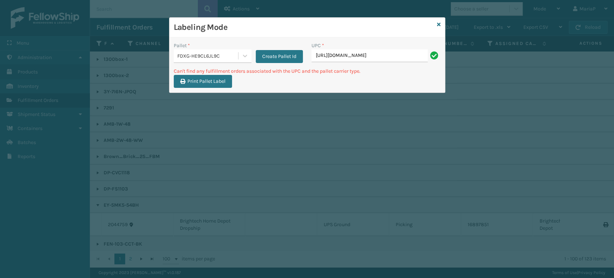
click at [422, 54] on input "[URL][DOMAIN_NAME]" at bounding box center [369, 55] width 116 height 13
type input "850046054"
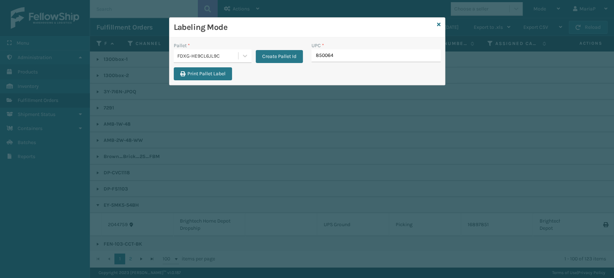
type input "8500645"
type input "1300BOX"
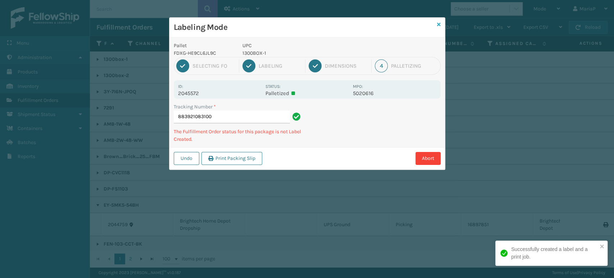
click at [437, 23] on icon at bounding box center [439, 24] width 4 height 5
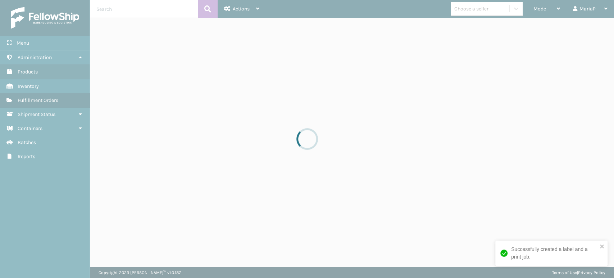
click at [474, 12] on div at bounding box center [307, 139] width 614 height 278
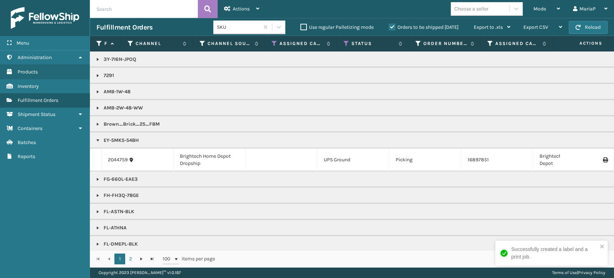
click at [474, 12] on div "Choose a seller" at bounding box center [471, 9] width 34 height 8
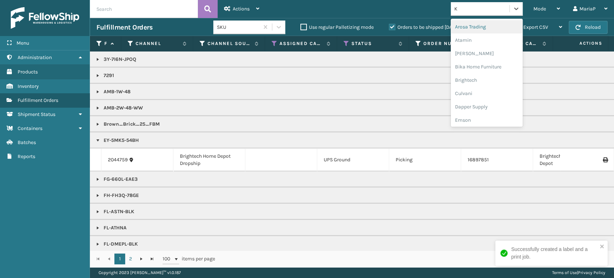
type input "K2"
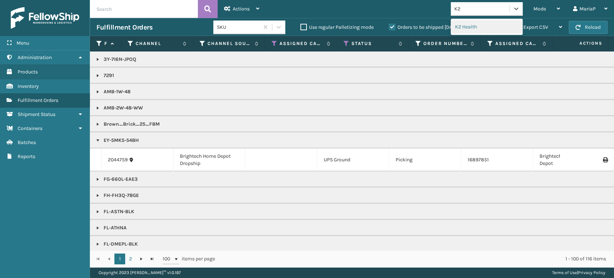
click at [466, 26] on div "K2 Health" at bounding box center [486, 26] width 72 height 13
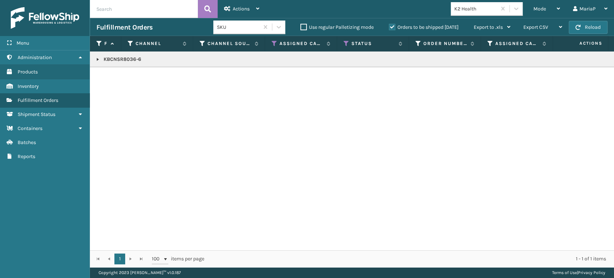
click at [99, 58] on link at bounding box center [98, 59] width 6 height 6
click at [118, 77] on link "2045420" at bounding box center [118, 78] width 20 height 7
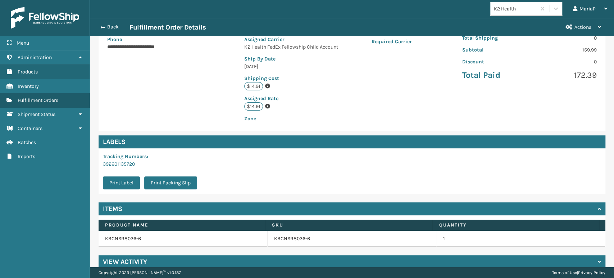
scroll to position [147, 0]
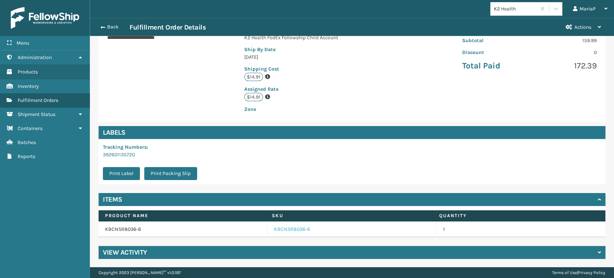
click at [292, 229] on link "KBCNSR8036-6" at bounding box center [292, 228] width 36 height 7
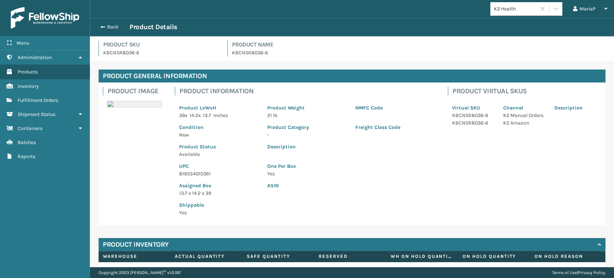
click at [202, 175] on p "816554010361" at bounding box center [218, 174] width 79 height 8
click at [203, 175] on p "816554010361" at bounding box center [218, 174] width 79 height 8
copy p "816554010361"
click at [114, 27] on button "Back" at bounding box center [112, 27] width 33 height 6
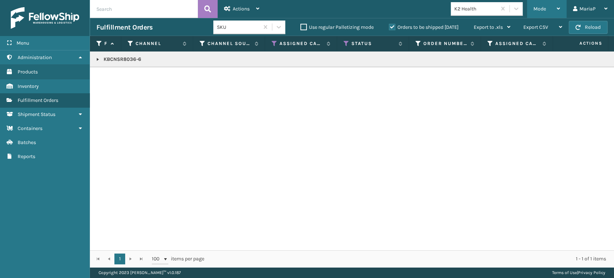
click at [546, 13] on div "Mode" at bounding box center [546, 9] width 27 height 18
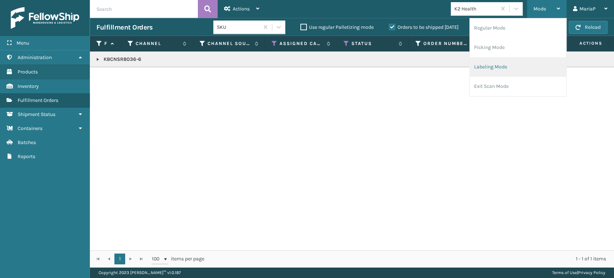
click at [522, 65] on li "Labeling Mode" at bounding box center [517, 66] width 96 height 19
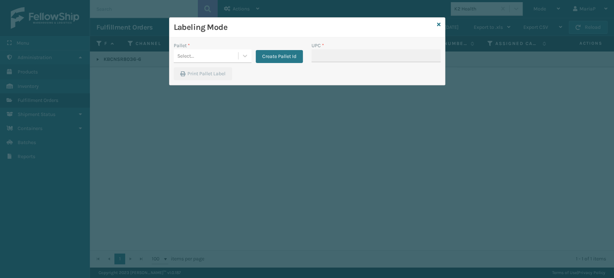
click at [242, 48] on div "Pallet *" at bounding box center [213, 46] width 78 height 8
click at [213, 60] on div "Select..." at bounding box center [206, 56] width 64 height 12
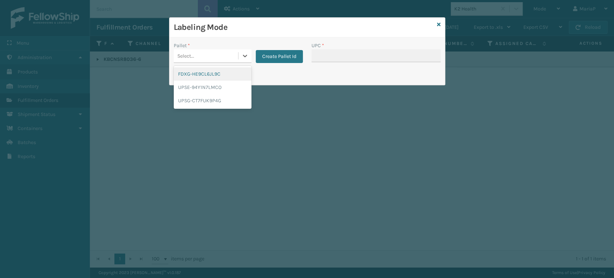
click at [211, 76] on div "FDXG-HE9CL6JL9C" at bounding box center [213, 73] width 78 height 13
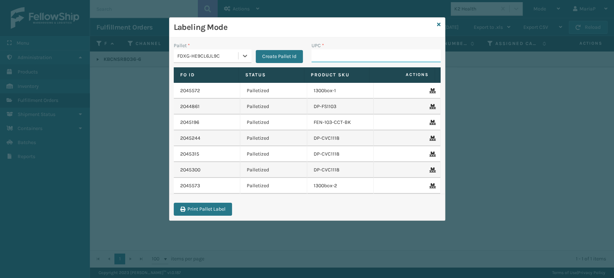
click at [333, 56] on input "UPC *" at bounding box center [375, 55] width 129 height 13
paste input "816554010361"
type input "816554010361"
click at [332, 56] on input "UPC *" at bounding box center [375, 55] width 129 height 13
type input "858100007"
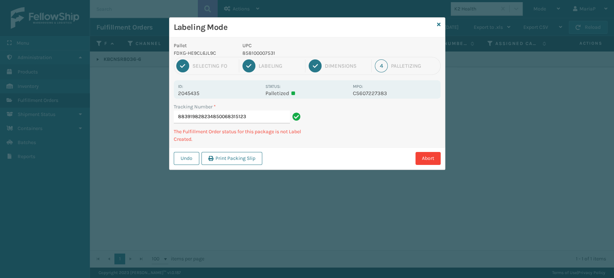
type input "883919828234850068315123"
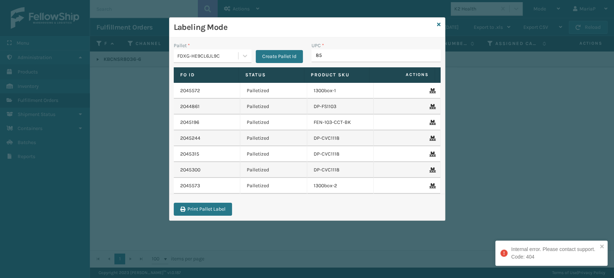
type input "850"
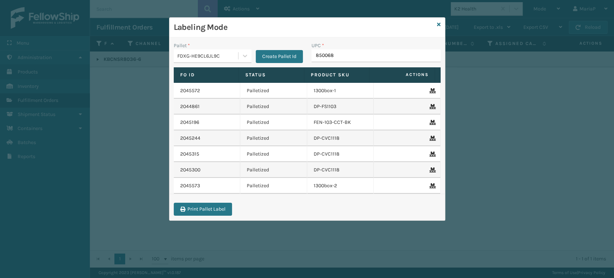
type input "8500683"
type input "85004"
type input "850004"
type input "8500124"
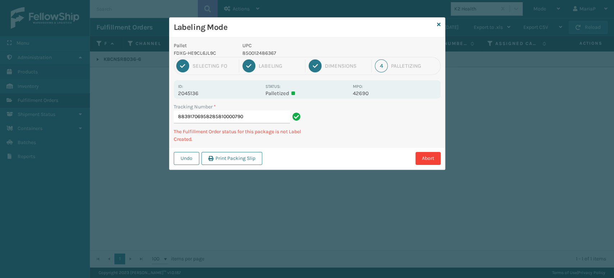
type input "883917069582858100007906"
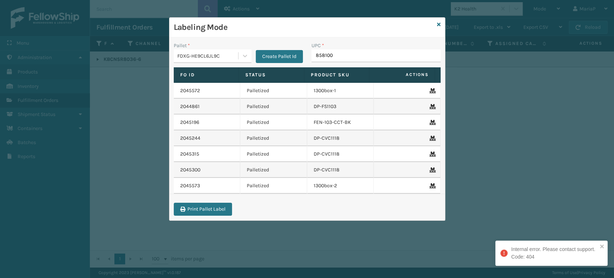
type input "8581000"
type input "858"
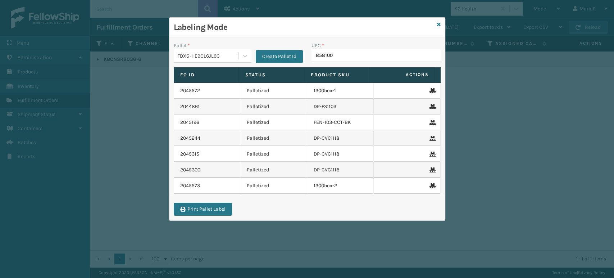
type input "8581000"
type input "858"
type input "850012486640"
type input "854403007421"
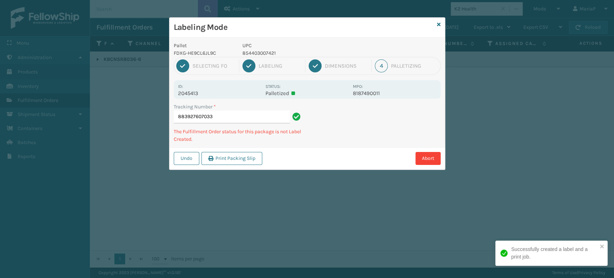
click at [268, 50] on p "854403007421" at bounding box center [295, 53] width 106 height 8
copy p "854403007421"
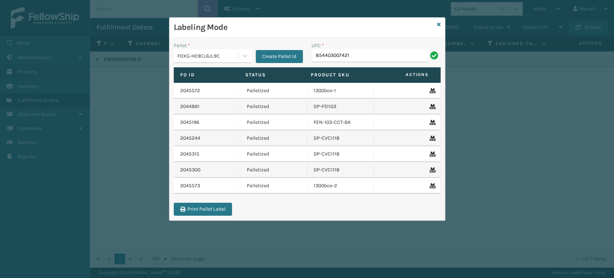
type input "854403007421"
click at [386, 59] on input "UPC *" at bounding box center [375, 55] width 129 height 13
type input "853913008119"
type input "850004"
type input "854403007780"
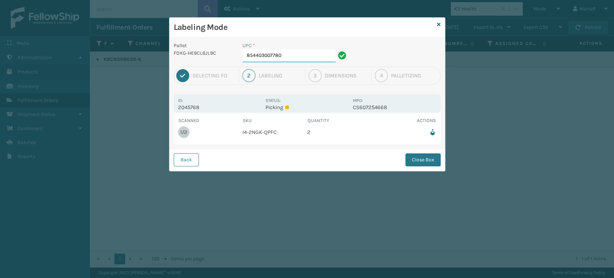
click at [290, 51] on input "854403007780" at bounding box center [288, 55] width 93 height 13
click at [431, 161] on button "Close Box" at bounding box center [422, 159] width 35 height 13
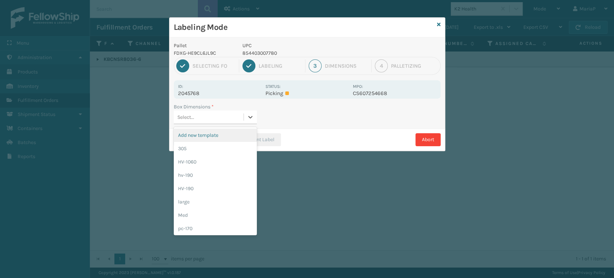
click at [217, 112] on div "Select..." at bounding box center [209, 117] width 70 height 12
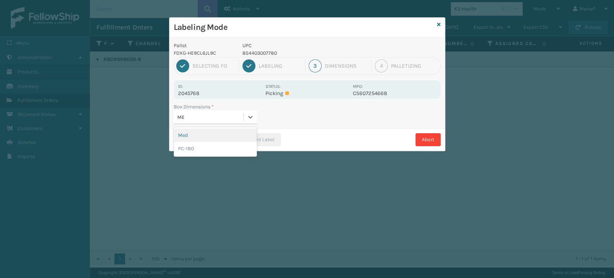
type input "MED"
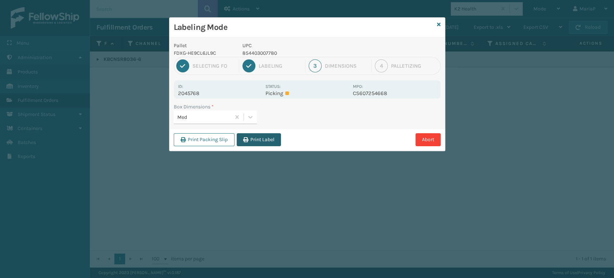
click at [253, 141] on button "Print Label" at bounding box center [259, 139] width 44 height 13
click at [253, 141] on div "Labeling Mode Pallet FDXG-HE9CL6JL9C UPC 854403007780 1 Selecting FO 2 Labeling…" at bounding box center [307, 139] width 614 height 278
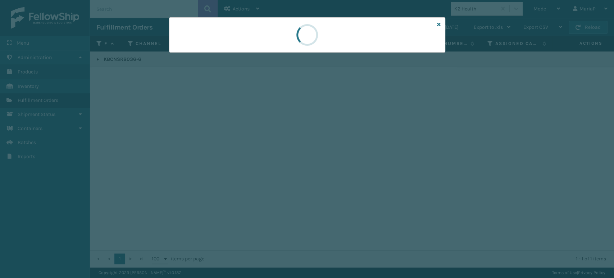
click at [253, 141] on div at bounding box center [307, 139] width 614 height 278
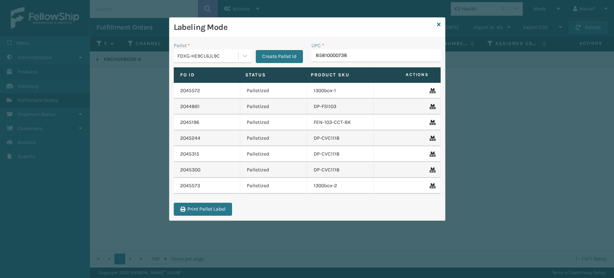
type input "858100007388"
type input "85000"
type input "850004456"
type input "858100007623"
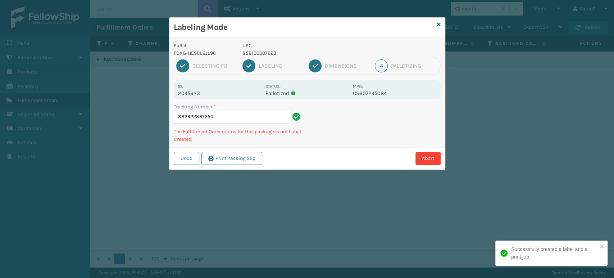
click at [253, 53] on p "858100007623" at bounding box center [295, 53] width 106 height 8
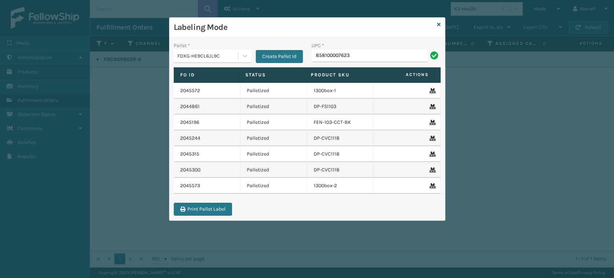
type input "858100007623"
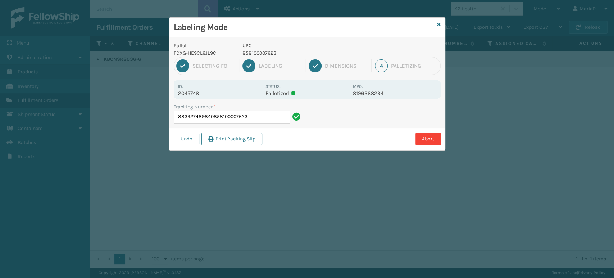
type input "883927489840858100007623858100007623"
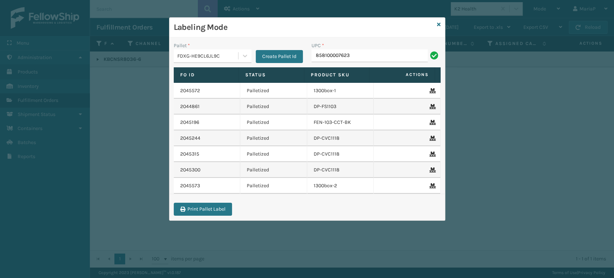
type input "858100007623"
type input "8500044562"
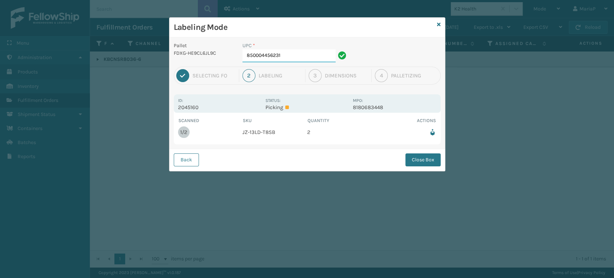
click at [302, 57] on input "850004456231" at bounding box center [288, 55] width 93 height 13
click at [424, 157] on button "Close Box" at bounding box center [422, 159] width 35 height 13
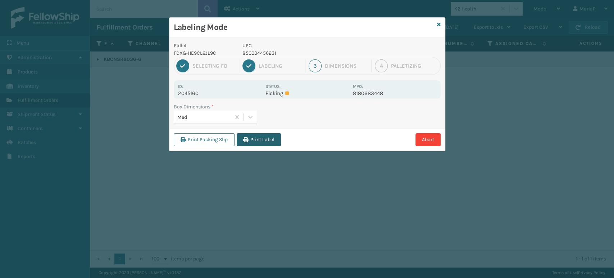
click at [261, 143] on button "Print Label" at bounding box center [259, 139] width 44 height 13
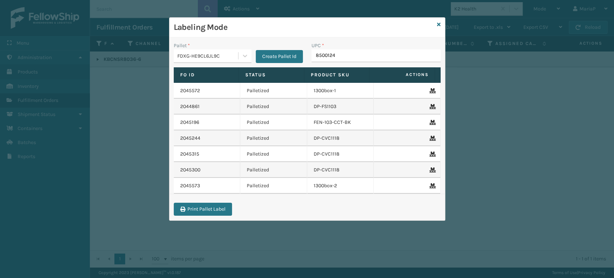
type input "85001248"
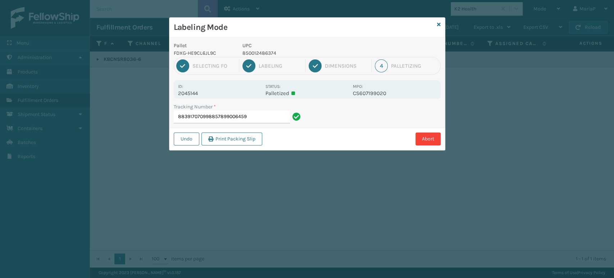
type input "883917070998857899006459"
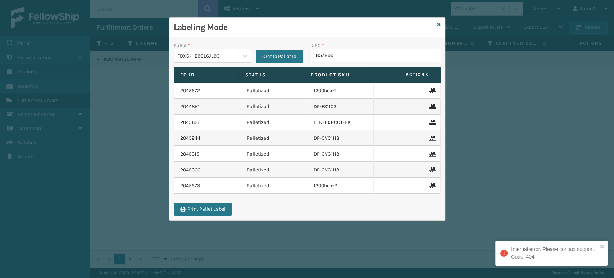
type input "8578990"
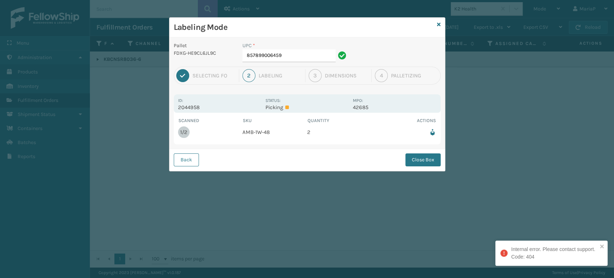
click at [308, 46] on div "UPC *" at bounding box center [295, 46] width 106 height 8
drag, startPoint x: 308, startPoint y: 46, endPoint x: 311, endPoint y: 52, distance: 6.9
click at [311, 51] on div "UPC * 857899006459" at bounding box center [295, 52] width 106 height 20
click at [311, 54] on input "857899006459" at bounding box center [288, 55] width 93 height 13
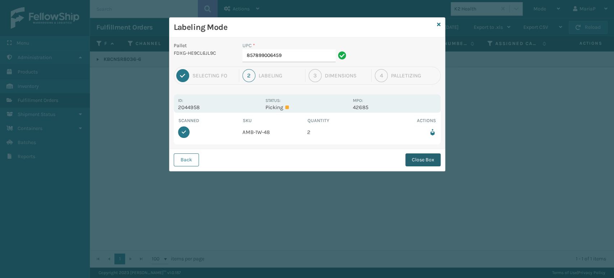
click at [412, 160] on button "Close Box" at bounding box center [422, 159] width 35 height 13
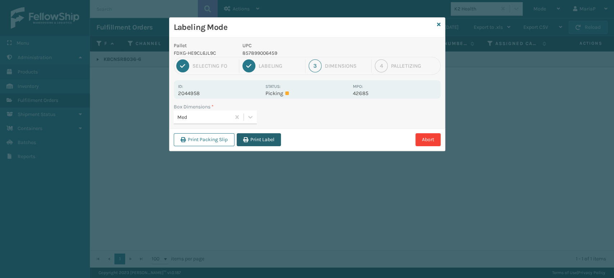
click at [253, 138] on button "Print Label" at bounding box center [259, 139] width 44 height 13
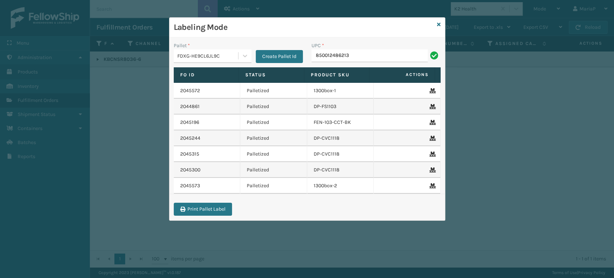
type input "850012486213"
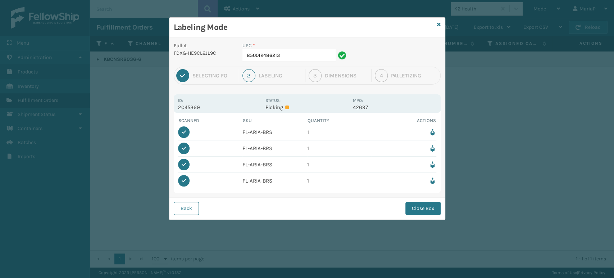
click at [430, 184] on td at bounding box center [403, 181] width 65 height 16
click at [432, 179] on icon at bounding box center [432, 181] width 8 height 8
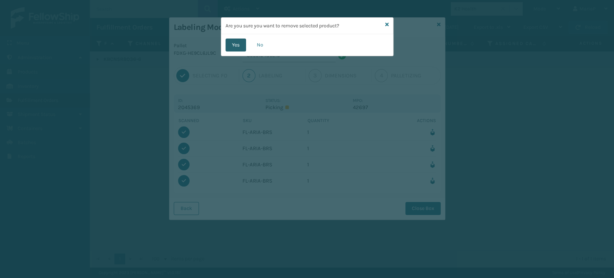
click at [239, 45] on button "Yes" at bounding box center [235, 44] width 20 height 13
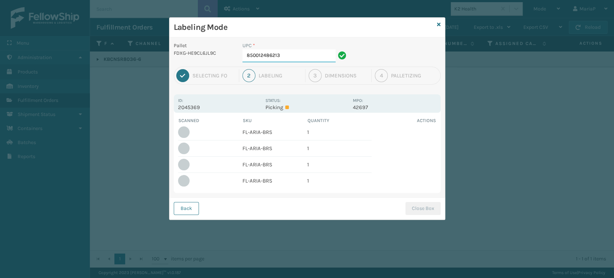
click at [286, 54] on input "850012486213" at bounding box center [288, 55] width 93 height 13
click at [182, 205] on button "Back" at bounding box center [186, 208] width 25 height 13
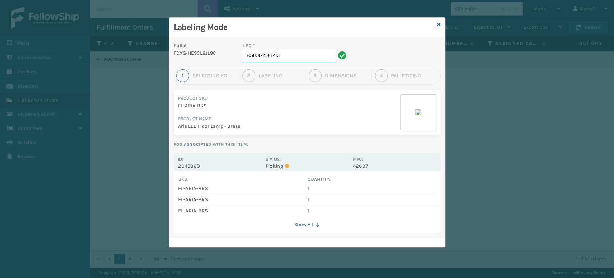
click at [302, 55] on input "850012486213" at bounding box center [288, 55] width 93 height 13
click at [302, 54] on input "850012486213" at bounding box center [288, 55] width 93 height 13
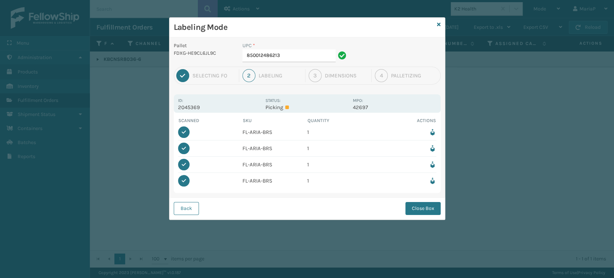
click at [429, 131] on icon at bounding box center [432, 132] width 8 height 8
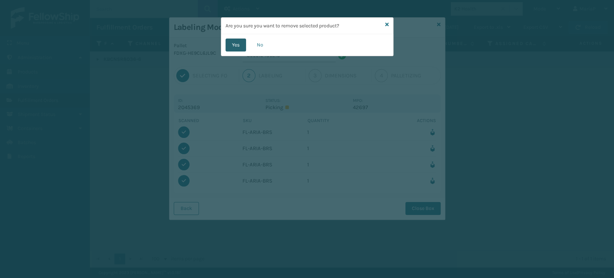
click at [242, 38] on button "Yes" at bounding box center [235, 44] width 20 height 13
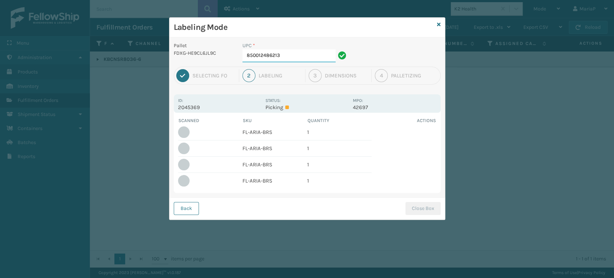
click at [301, 57] on input "850012486213" at bounding box center [288, 55] width 93 height 13
click at [294, 55] on input "850012486213" at bounding box center [288, 55] width 93 height 13
click at [191, 211] on button "Back" at bounding box center [186, 208] width 25 height 13
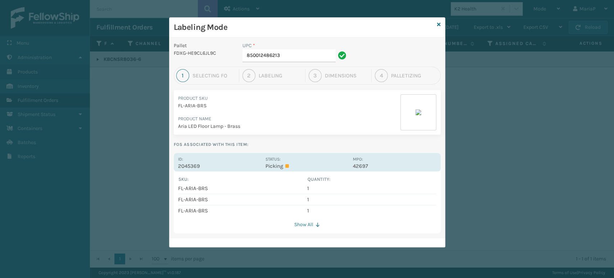
click at [182, 162] on p "2045369" at bounding box center [219, 165] width 83 height 6
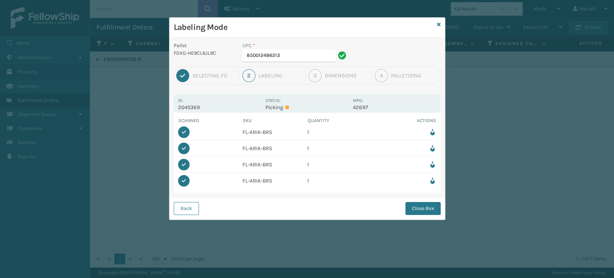
click at [433, 180] on icon at bounding box center [432, 181] width 8 height 8
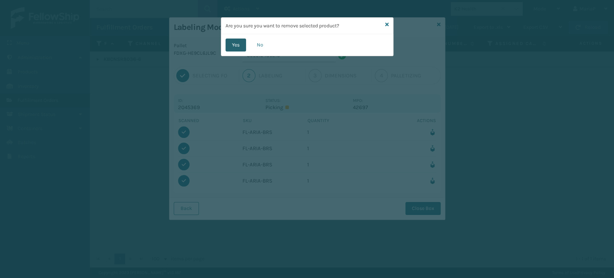
click at [236, 45] on button "Yes" at bounding box center [235, 44] width 20 height 13
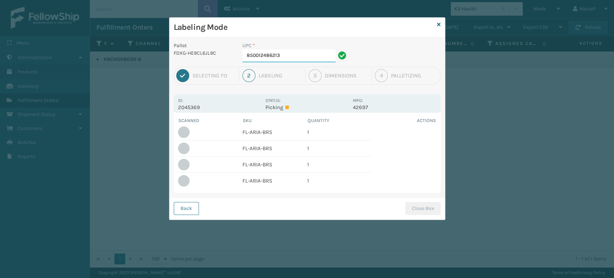
click at [288, 51] on input "850012486213" at bounding box center [288, 55] width 93 height 13
click at [430, 131] on icon at bounding box center [432, 132] width 8 height 8
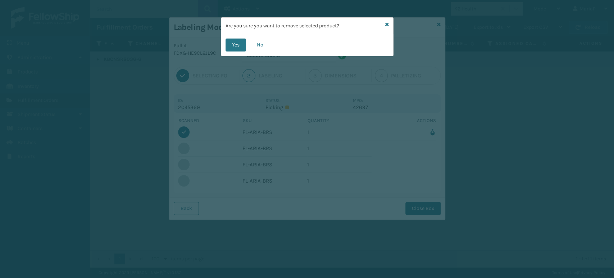
click at [228, 48] on button "Yes" at bounding box center [235, 44] width 20 height 13
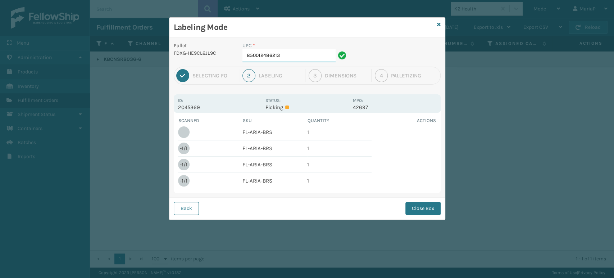
click at [283, 61] on input "850012486213" at bounding box center [288, 55] width 93 height 13
click at [189, 210] on button "Back" at bounding box center [186, 208] width 25 height 13
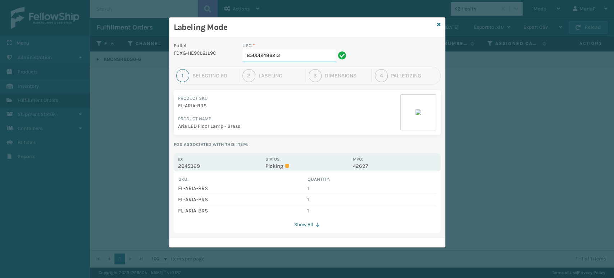
click at [315, 54] on input "850012486213" at bounding box center [288, 55] width 93 height 13
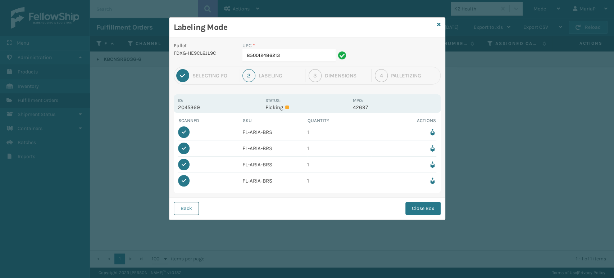
click at [184, 204] on button "Back" at bounding box center [186, 208] width 25 height 13
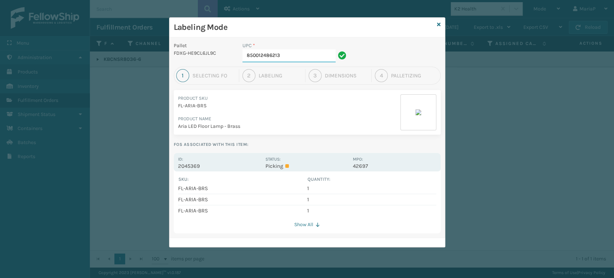
click at [301, 51] on input "850012486213" at bounding box center [288, 55] width 93 height 13
type input "85440"
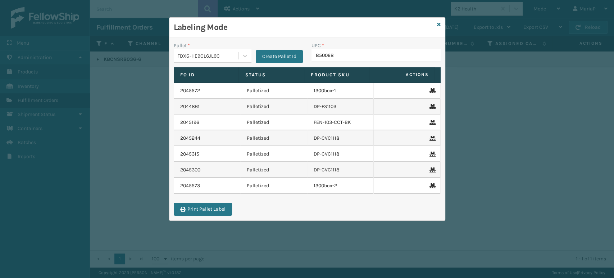
type input "8500683"
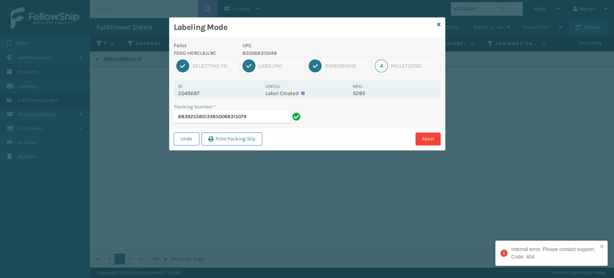
drag, startPoint x: 212, startPoint y: 118, endPoint x: 313, endPoint y: 144, distance: 105.1
click at [313, 144] on div "Pallet FDXG-HE9CL6JL9C UPC 850068315048 1 Selecting FO 2 Labeling 3 Dimensions …" at bounding box center [306, 93] width 275 height 113
type input "883925580133"
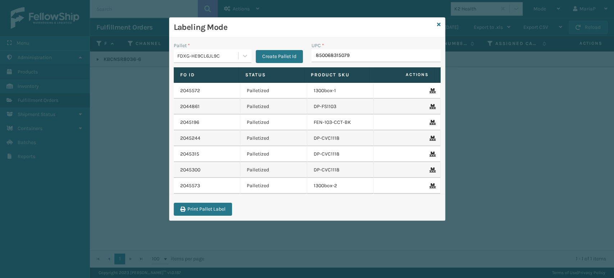
type input "850068315079"
type input "85006"
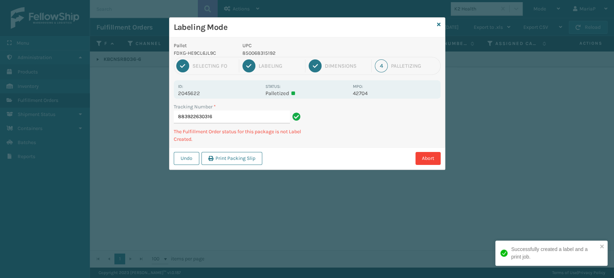
click at [271, 53] on p "850068315192" at bounding box center [295, 53] width 106 height 8
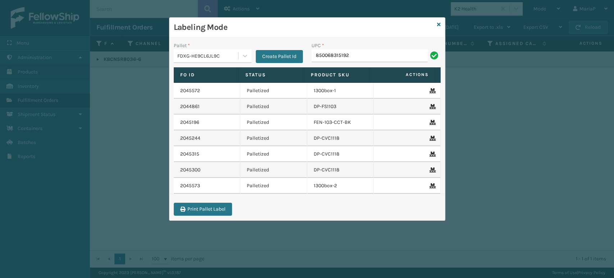
type input "850068315192"
type input "8500124"
type input "85000"
type input "8500406"
type input "853913008065"
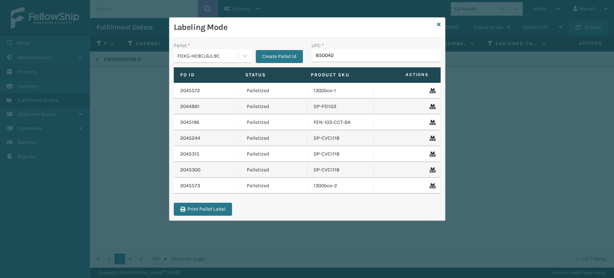
type input "8500406"
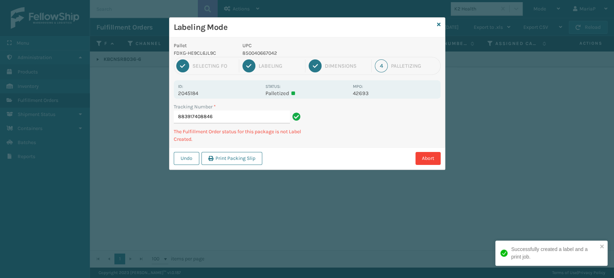
click at [262, 52] on p "850040667042" at bounding box center [295, 53] width 106 height 8
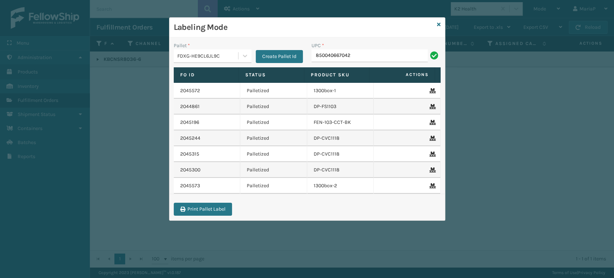
type input "850040667042"
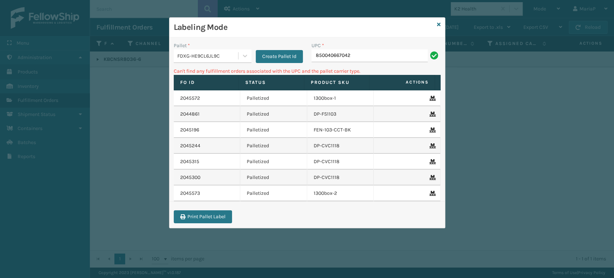
click at [362, 58] on input "850040667042" at bounding box center [369, 55] width 116 height 13
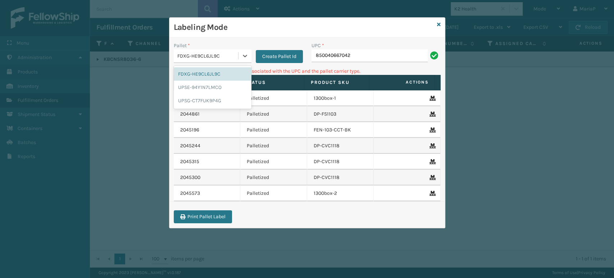
click at [227, 54] on div "FDXG-HE9CL6JL9C" at bounding box center [207, 56] width 61 height 8
click at [207, 99] on div "UPSG-CT7FUK9P4G" at bounding box center [213, 100] width 78 height 13
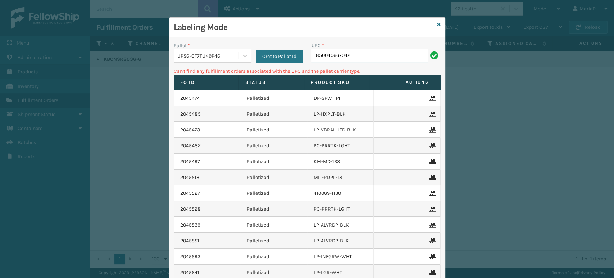
click at [357, 57] on input "850040667042" at bounding box center [369, 55] width 116 height 13
click at [220, 53] on div "UPSG-CT7FUK9P4G" at bounding box center [207, 56] width 61 height 8
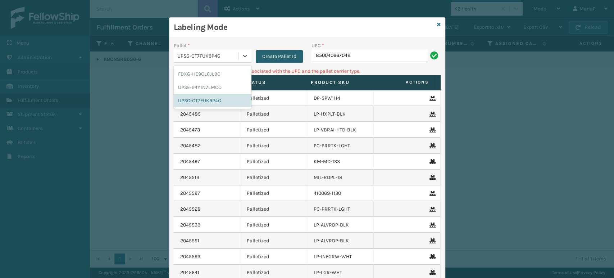
click at [272, 55] on button "Create Pallet Id" at bounding box center [279, 56] width 47 height 13
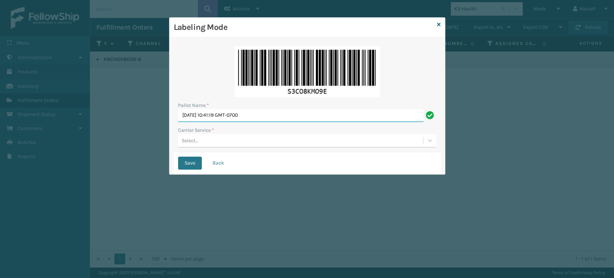
click at [295, 114] on input "[DATE] 10:41:19 GMT-0700" at bounding box center [300, 115] width 245 height 13
type input "BOX TRUCK"
click at [194, 140] on div "Select..." at bounding box center [190, 141] width 17 height 8
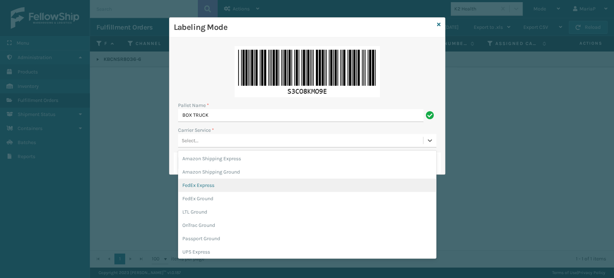
drag, startPoint x: 214, startPoint y: 183, endPoint x: 206, endPoint y: 181, distance: 8.0
click at [214, 183] on div "FedEx Express" at bounding box center [307, 184] width 258 height 13
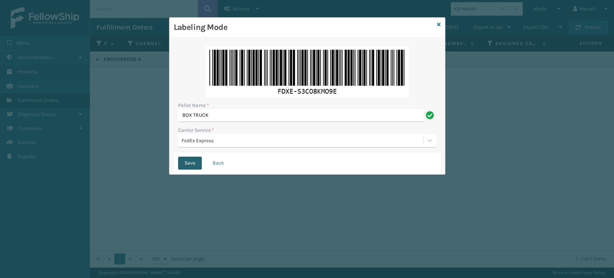
click at [191, 168] on button "Save" at bounding box center [190, 162] width 24 height 13
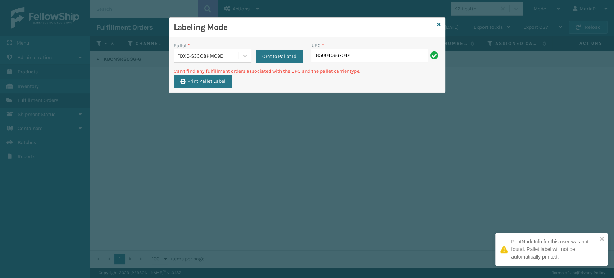
click at [380, 56] on input "850040667042" at bounding box center [369, 55] width 116 height 13
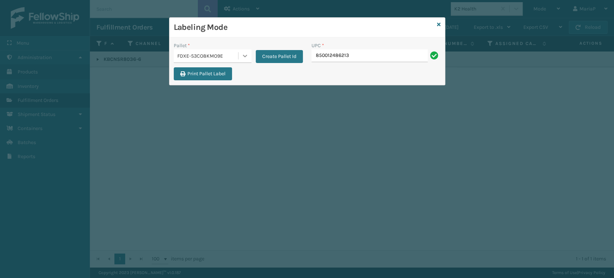
type input "850012486213"
click at [239, 56] on div at bounding box center [244, 55] width 13 height 13
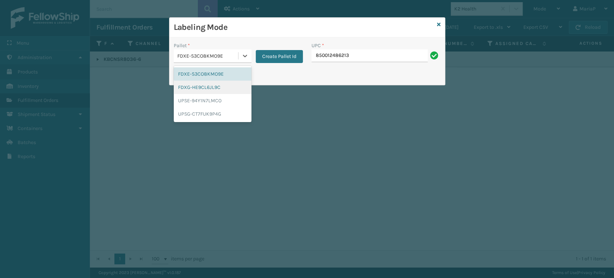
click at [225, 85] on div "FDXG-HE9CL6JL9C" at bounding box center [213, 87] width 78 height 13
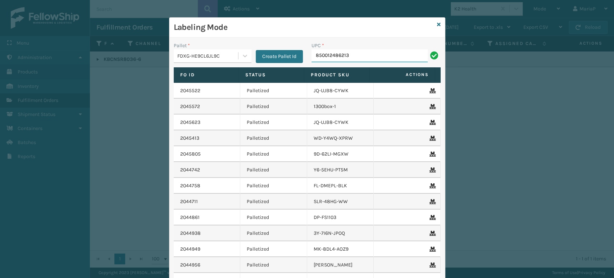
click at [377, 60] on input "850012486213" at bounding box center [369, 55] width 116 height 13
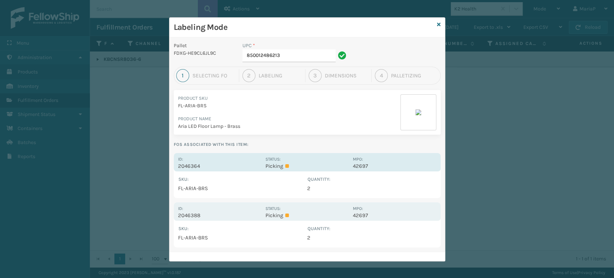
click at [194, 169] on div "Id: 2046364 Status: Picking MPO: 42697" at bounding box center [307, 162] width 267 height 18
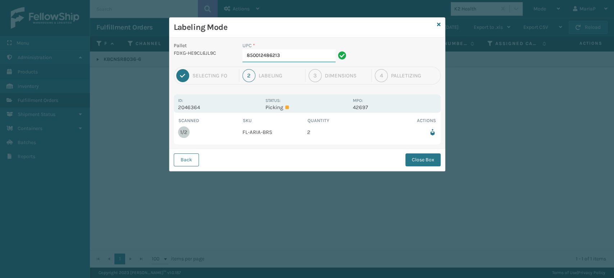
click at [289, 58] on input "850012486213" at bounding box center [288, 55] width 93 height 13
click at [426, 160] on button "Close Box" at bounding box center [422, 159] width 35 height 13
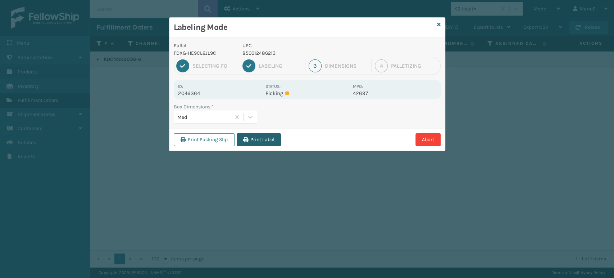
click at [270, 143] on button "Print Label" at bounding box center [259, 139] width 44 height 13
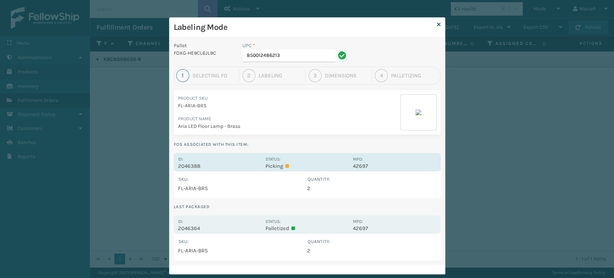
click at [179, 160] on label "Id:" at bounding box center [180, 158] width 5 height 5
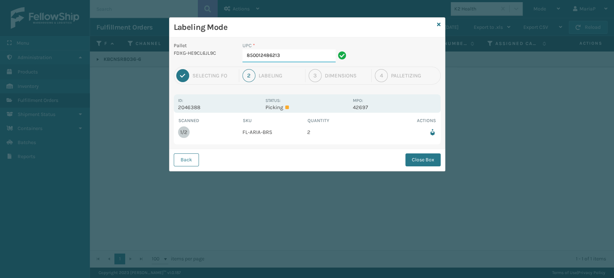
click at [288, 55] on input "850012486213" at bounding box center [288, 55] width 93 height 13
click at [422, 157] on button "Close Box" at bounding box center [422, 159] width 35 height 13
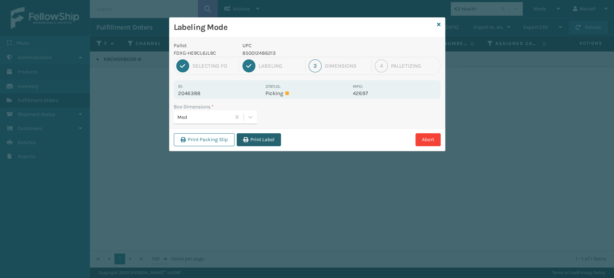
click at [260, 139] on button "Print Label" at bounding box center [259, 139] width 44 height 13
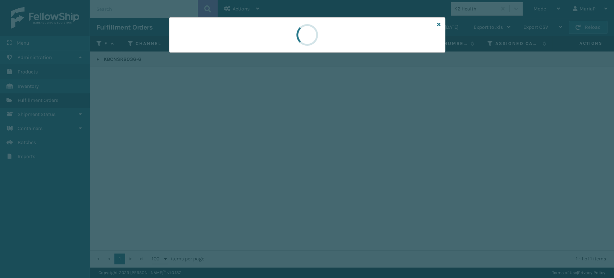
click at [260, 139] on div at bounding box center [307, 139] width 614 height 278
click at [260, 138] on div at bounding box center [307, 139] width 614 height 278
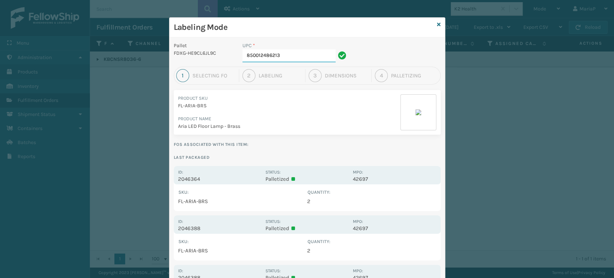
click at [293, 52] on input "850012486213" at bounding box center [288, 55] width 93 height 13
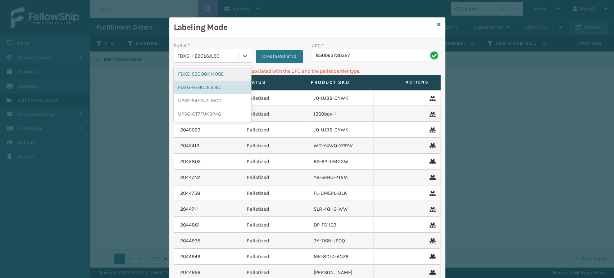
click at [215, 54] on div "FDXG-HE9CL6JL9C" at bounding box center [207, 56] width 61 height 8
click at [211, 111] on div "UPSG-CT7FUK9P4G" at bounding box center [213, 113] width 78 height 13
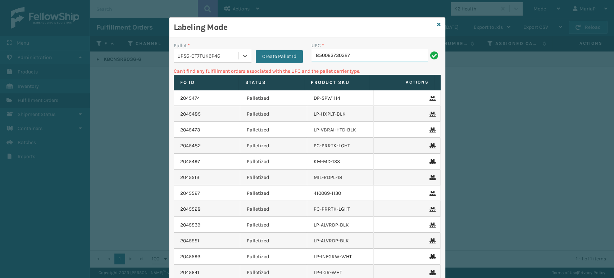
click at [358, 54] on input "850063730327" at bounding box center [369, 55] width 116 height 13
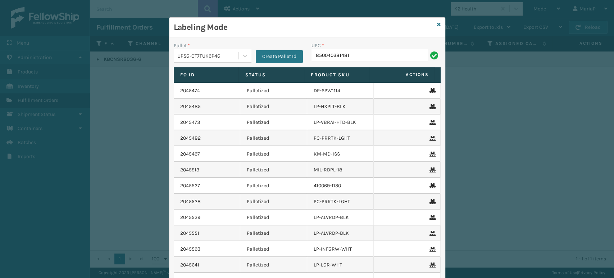
type input "850040381481"
type input "850040"
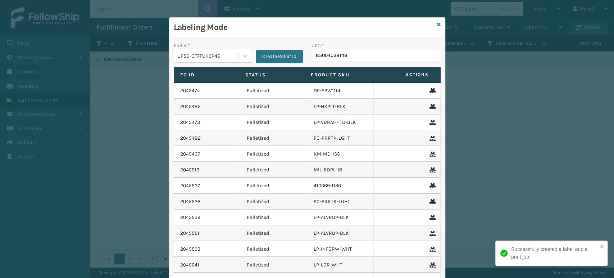
type input "850040381481"
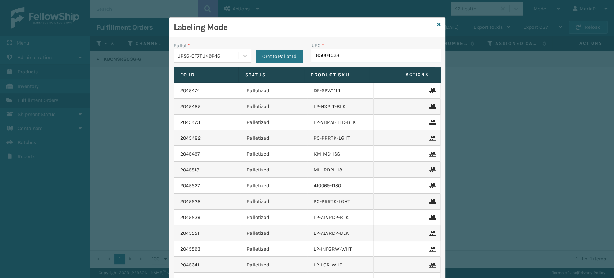
type input "850040381"
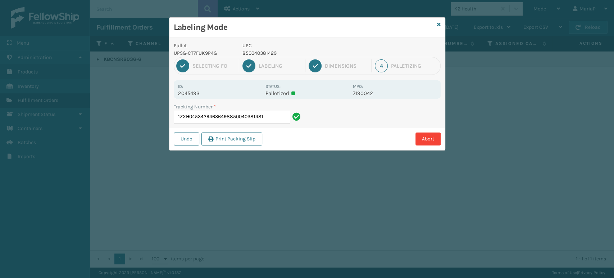
type input "1ZXH04534294636498850040381481"
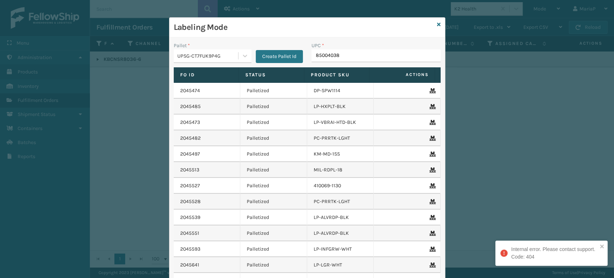
type input "850040381"
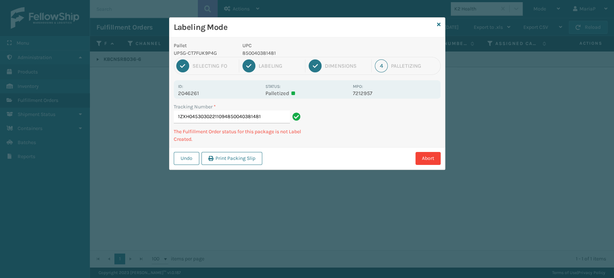
type input "1ZXH04530302211094850040381481"
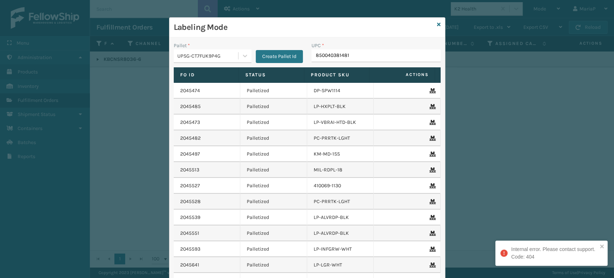
type input "850040381481"
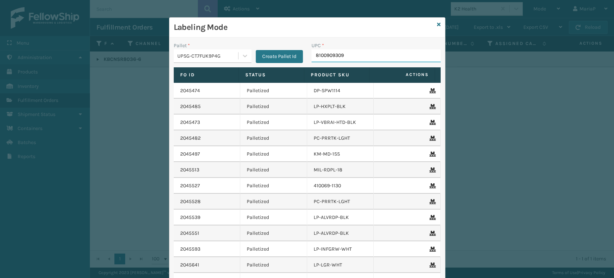
type input "81009093091"
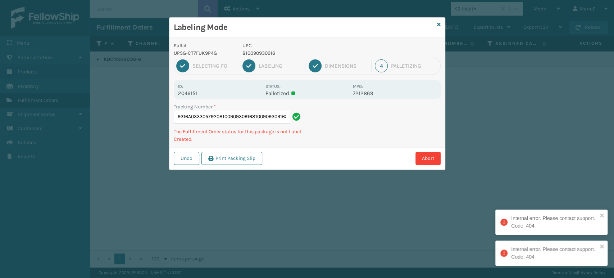
scroll to position [0, 41]
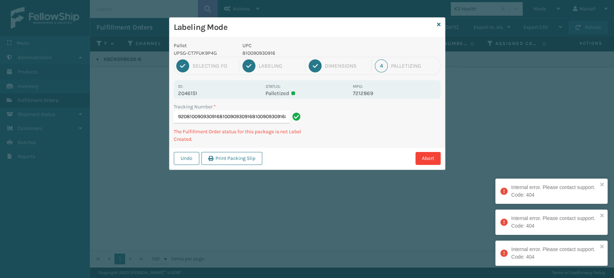
type input "1Z59316A0333057920810090930916810090930916810090930916810090930916"
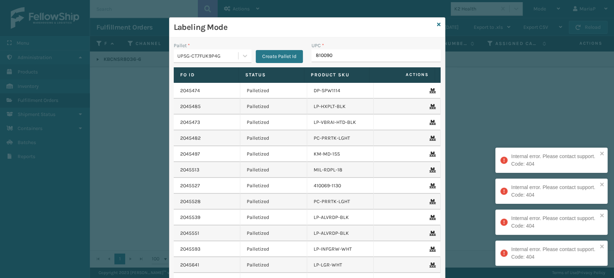
type input "8100909"
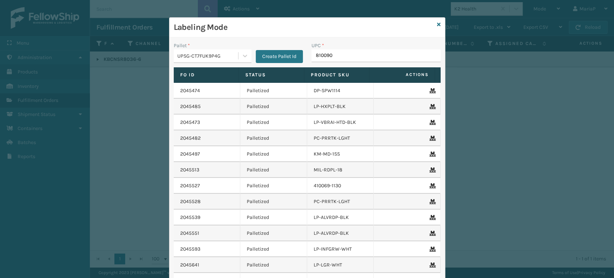
type input "8100909"
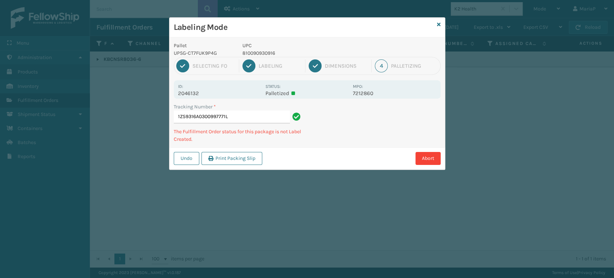
type input "1Z59316A0300997771LP"
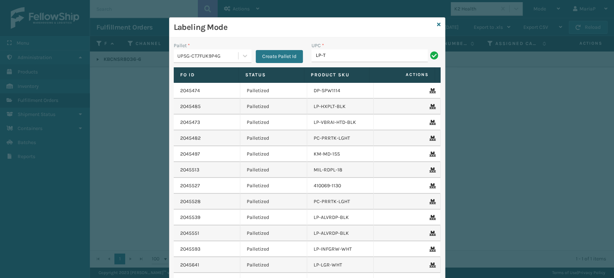
type input "LP-TRB-BLK"
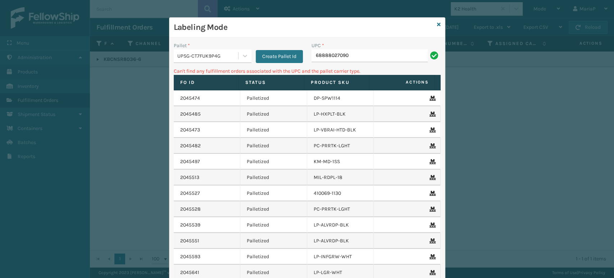
type input "68888027090"
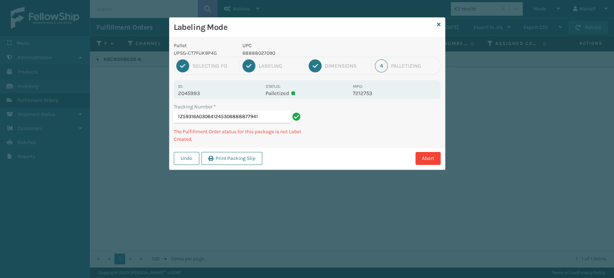
type input "1Z59316A0306412453068888779418"
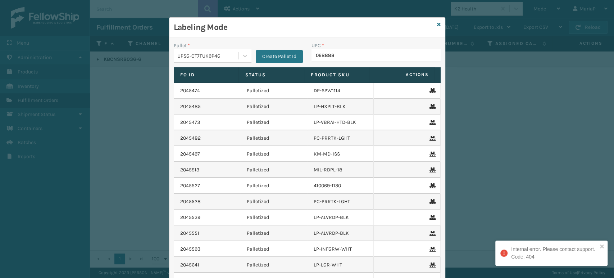
type input "0688887"
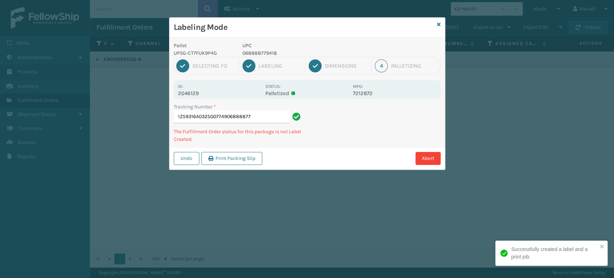
type input "1Z59316A0325007749068888779"
type input "1Z59316A0327349199068"
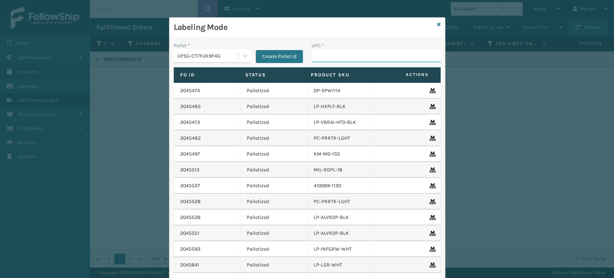
click at [359, 56] on input "UPC *" at bounding box center [375, 55] width 129 height 13
type input "8101613"
type input "81009093219"
